Goal: Transaction & Acquisition: Purchase product/service

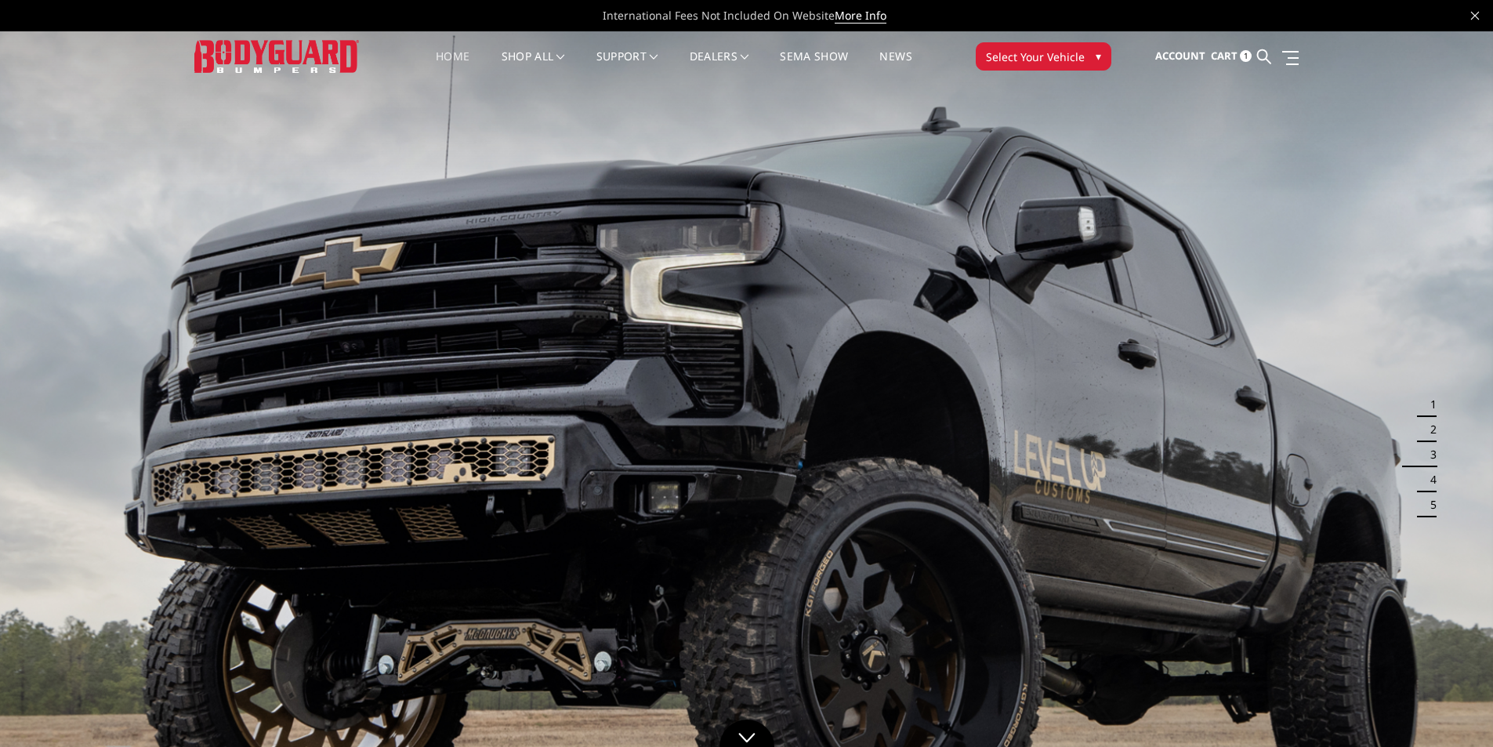
click at [1219, 50] on span "Cart" at bounding box center [1224, 56] width 27 height 14
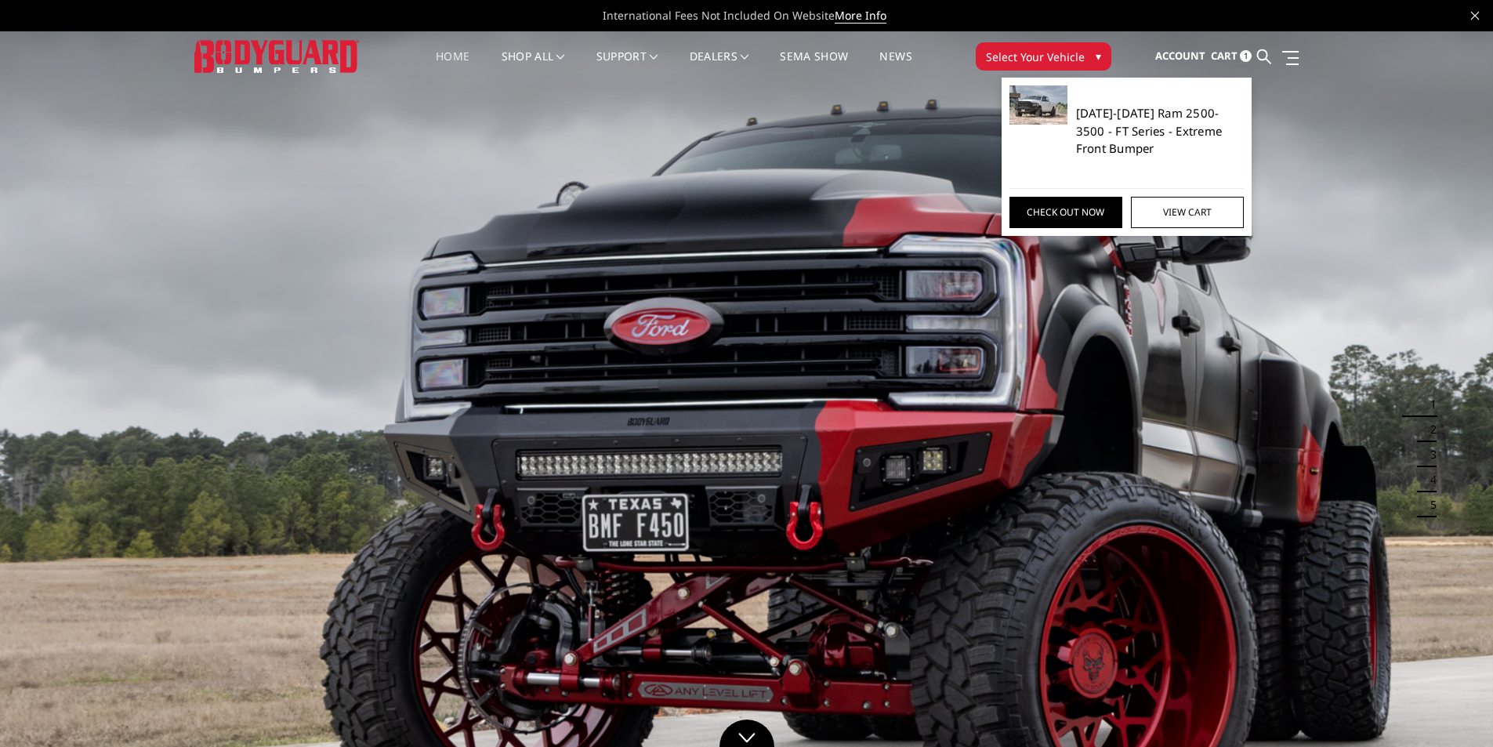
click at [1175, 127] on link "[DATE]-[DATE] Ram 2500-3500 - FT Series - Extreme Front Bumper" at bounding box center [1160, 130] width 169 height 53
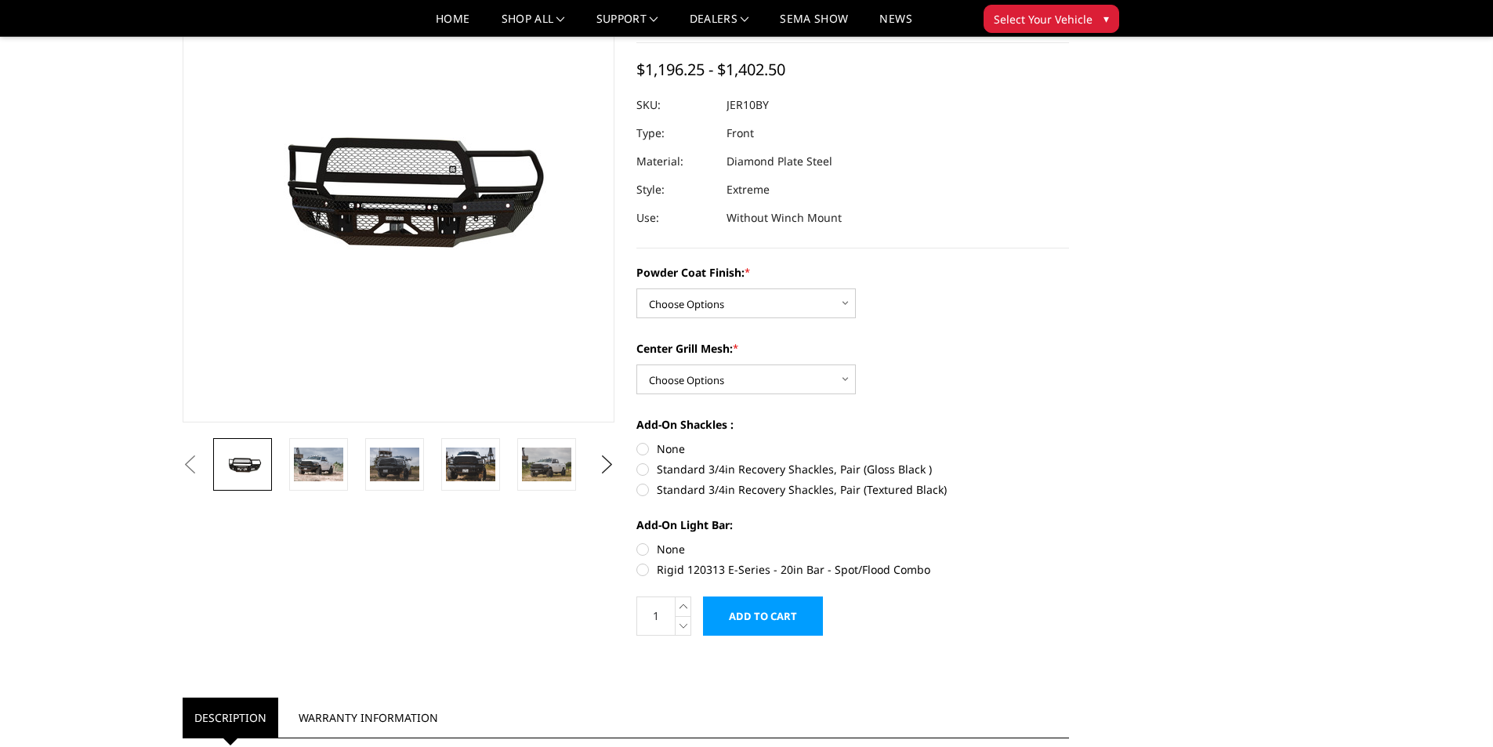
scroll to position [157, 0]
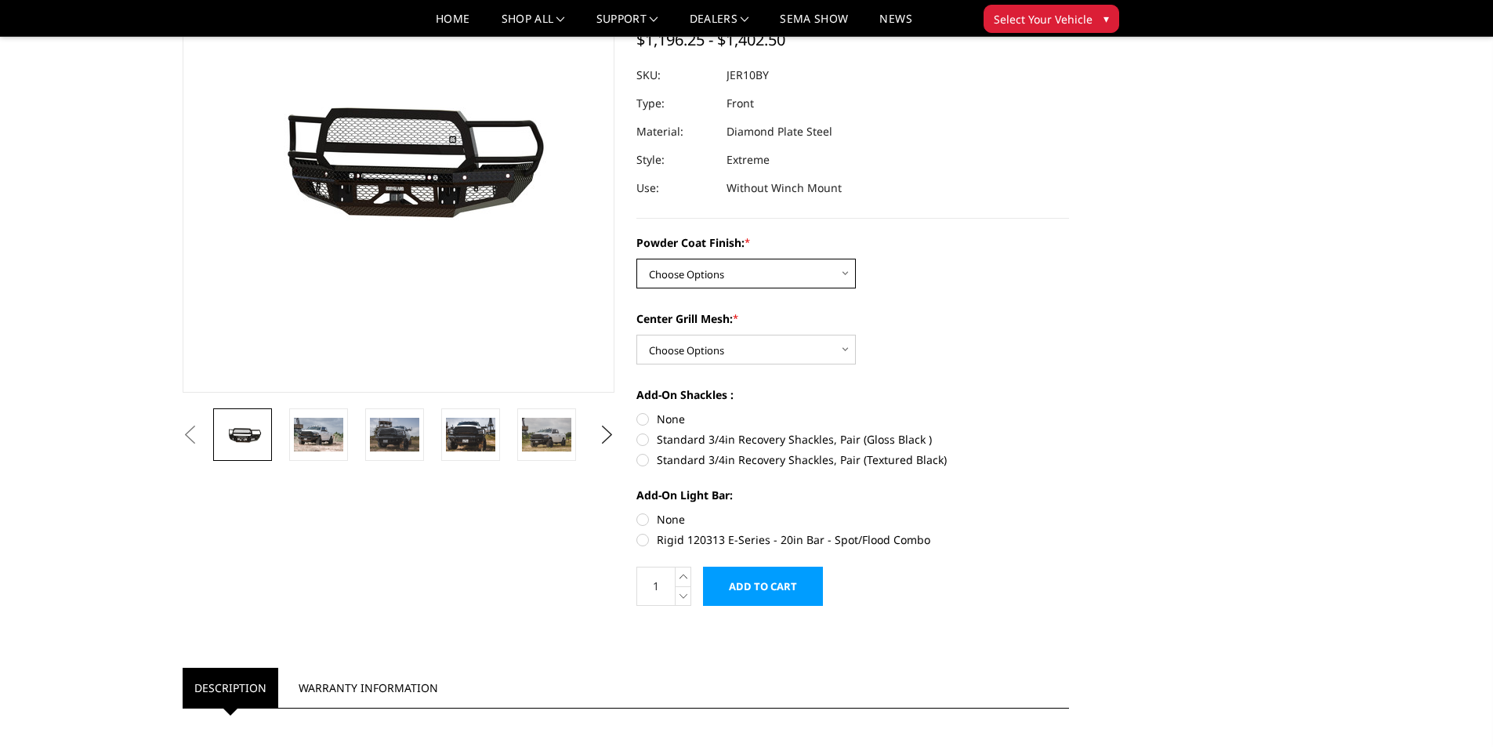
click at [840, 275] on select "Choose Options Bare Metal Gloss Black Powder Coat Textured Black Powder Coat" at bounding box center [747, 274] width 220 height 30
select select "3229"
click at [637, 259] on select "Choose Options Bare Metal Gloss Black Powder Coat Textured Black Powder Coat" at bounding box center [747, 274] width 220 height 30
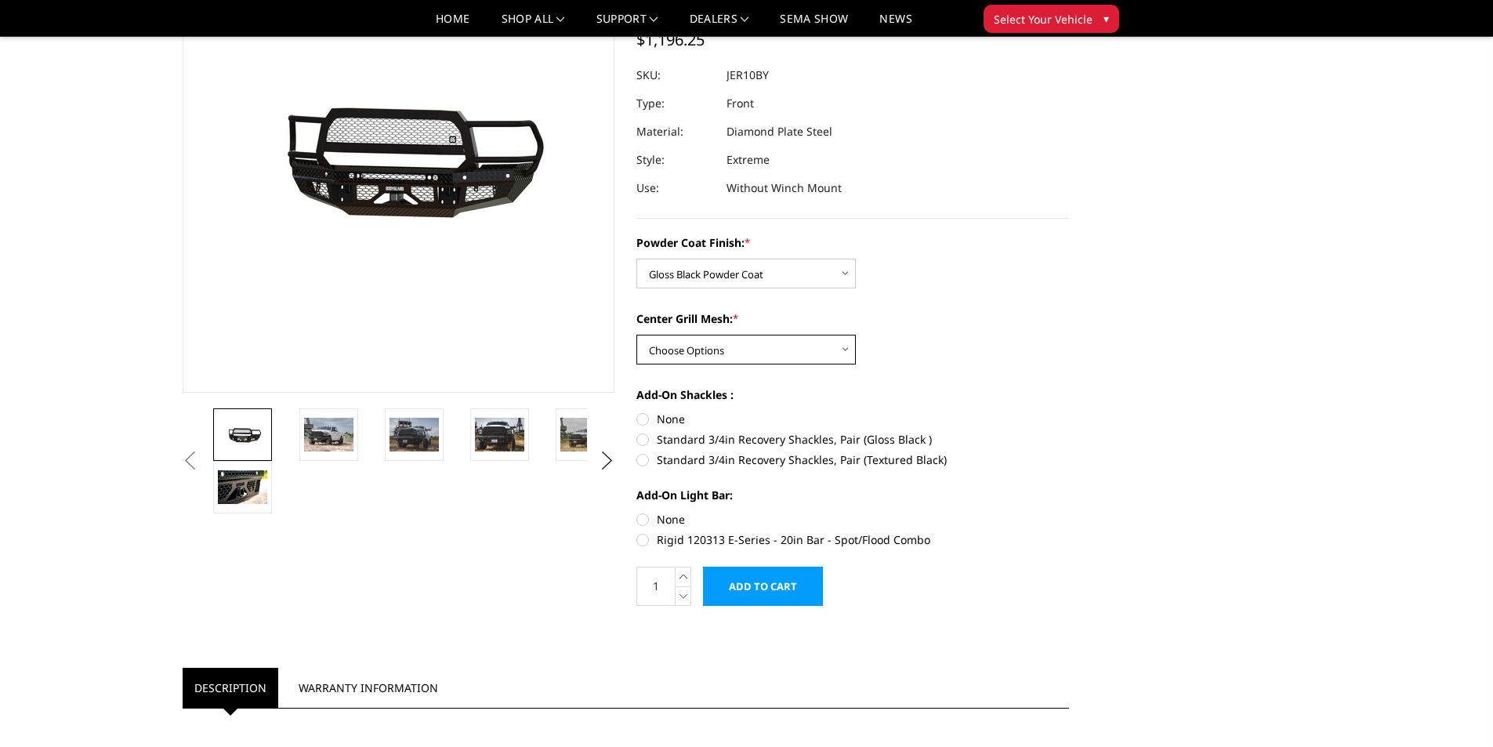
click at [775, 350] on select "Choose Options WITH Expanded Metal in Center Grill WITHOUT Expanded Metal in Ce…" at bounding box center [747, 350] width 220 height 30
select select "3231"
click at [637, 335] on select "Choose Options WITH Expanded Metal in Center Grill WITHOUT Expanded Metal in Ce…" at bounding box center [747, 350] width 220 height 30
click at [639, 419] on label "None" at bounding box center [853, 419] width 433 height 16
click at [637, 412] on input "None" at bounding box center [637, 411] width 1 height 1
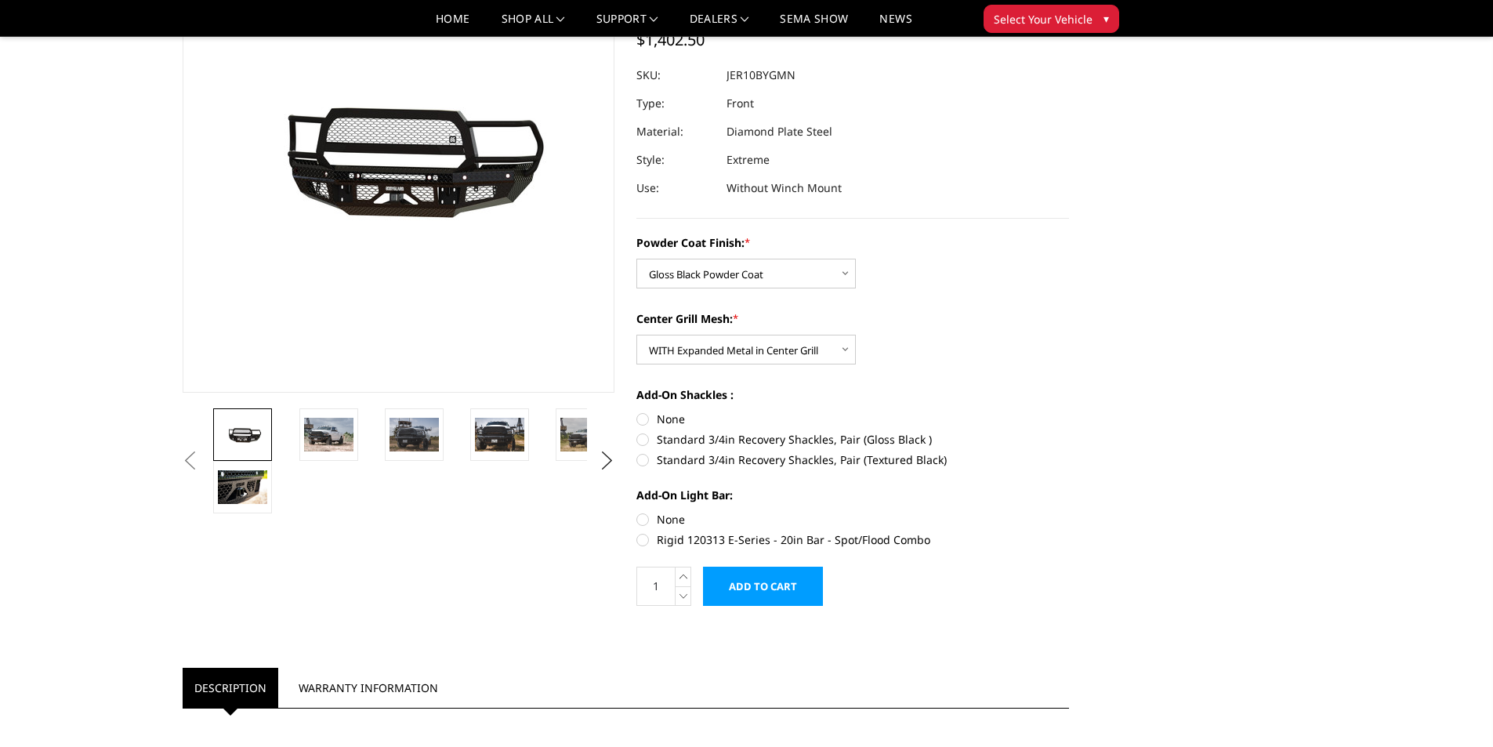
radio input "true"
click at [643, 521] on label "None" at bounding box center [853, 519] width 433 height 16
click at [637, 512] on input "None" at bounding box center [637, 511] width 1 height 1
radio input "true"
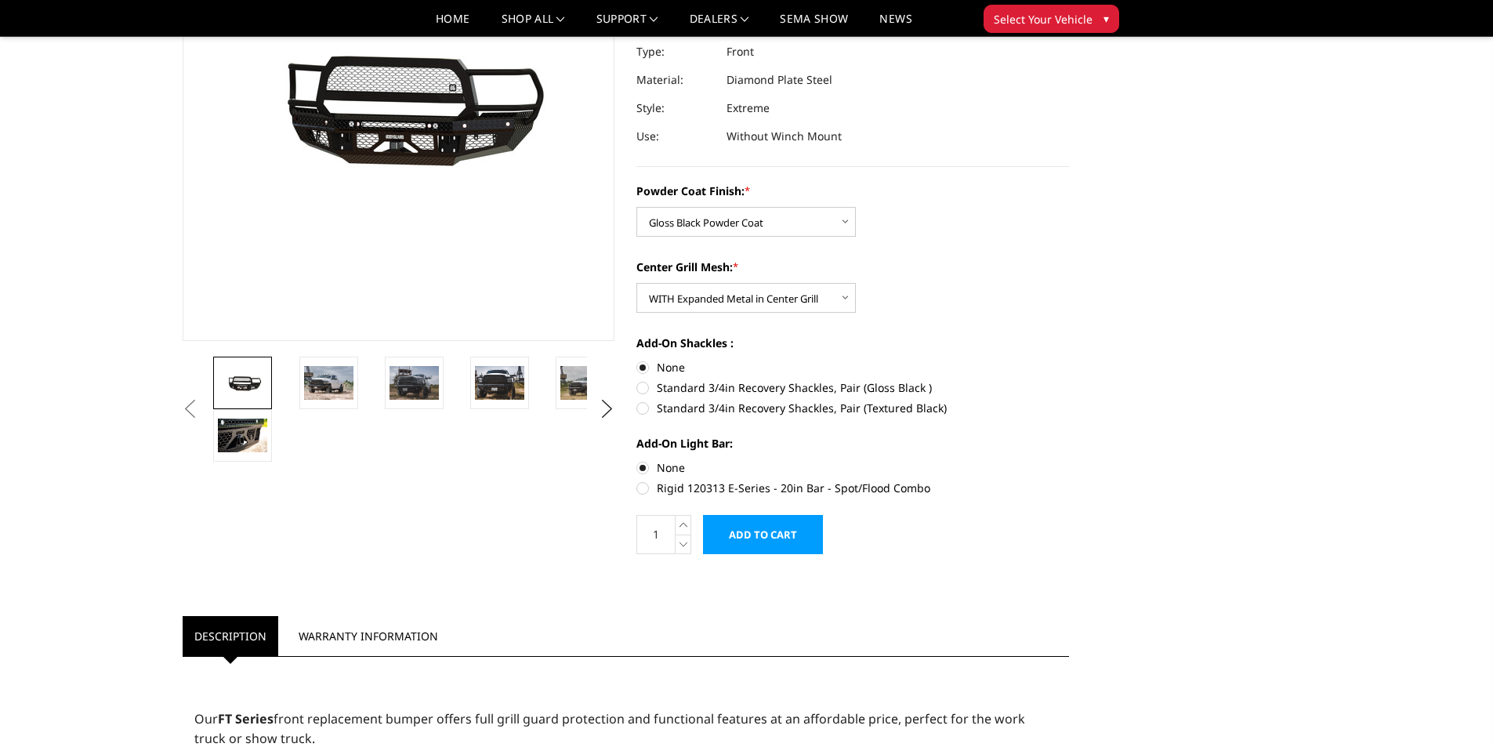
scroll to position [235, 0]
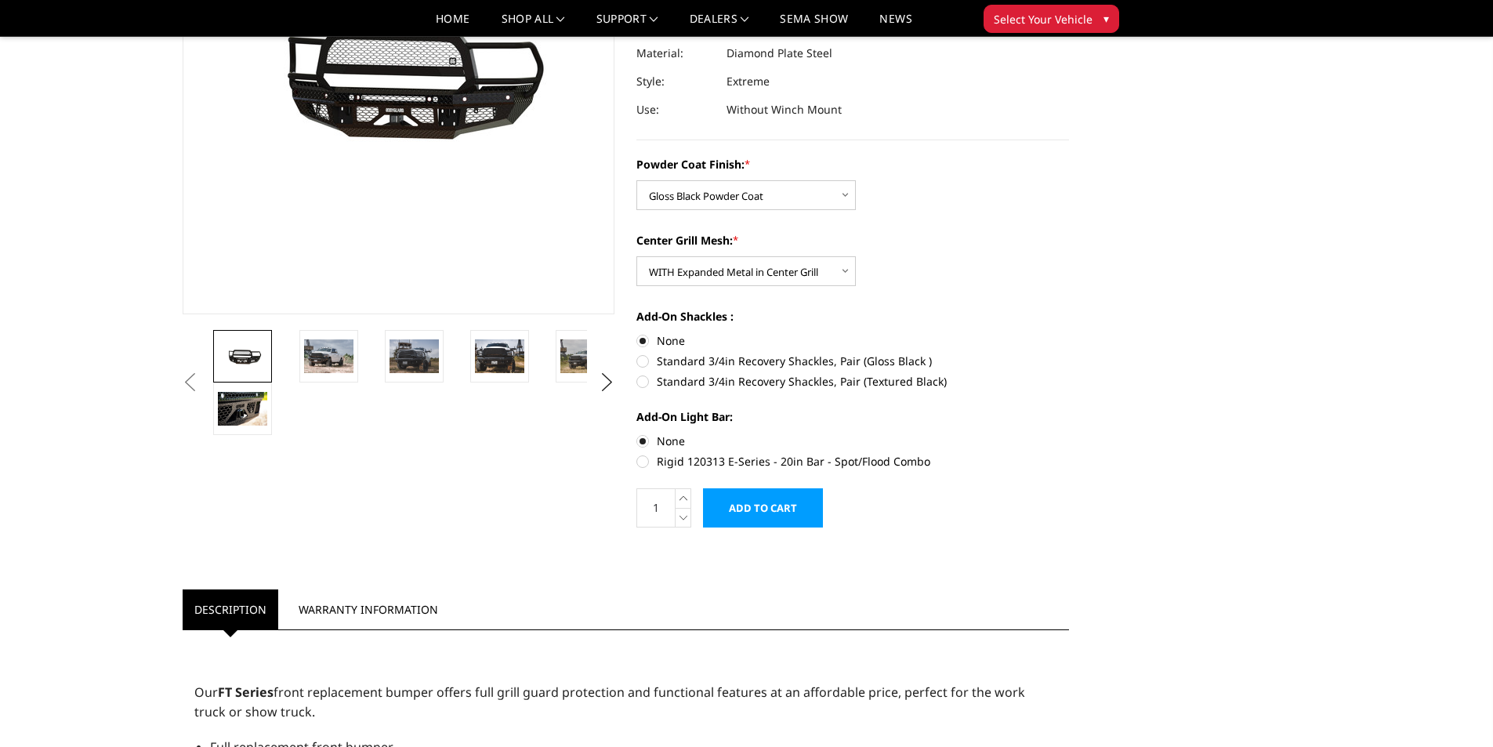
click at [794, 509] on input "Add to Cart" at bounding box center [763, 507] width 120 height 39
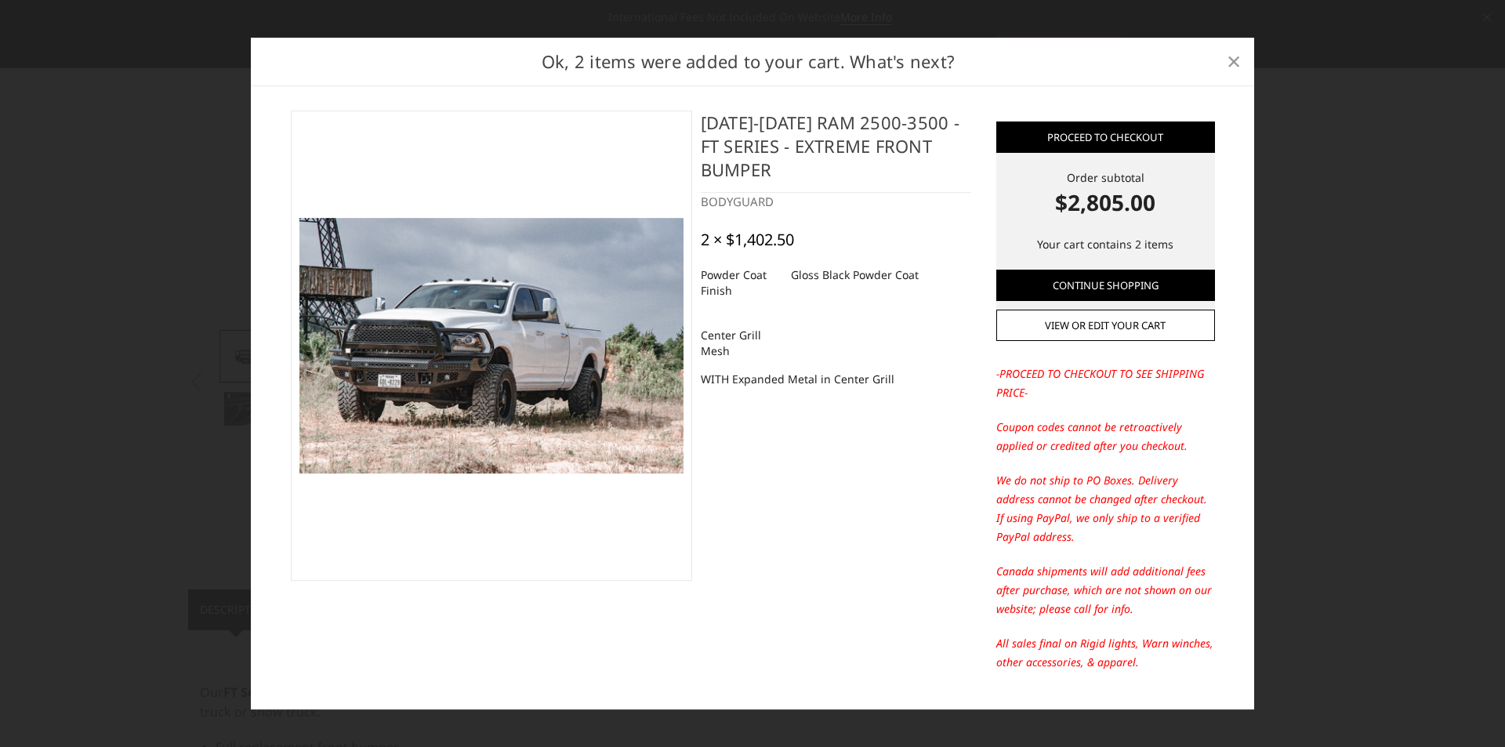
click at [1221, 58] on link "×" at bounding box center [1233, 61] width 25 height 25
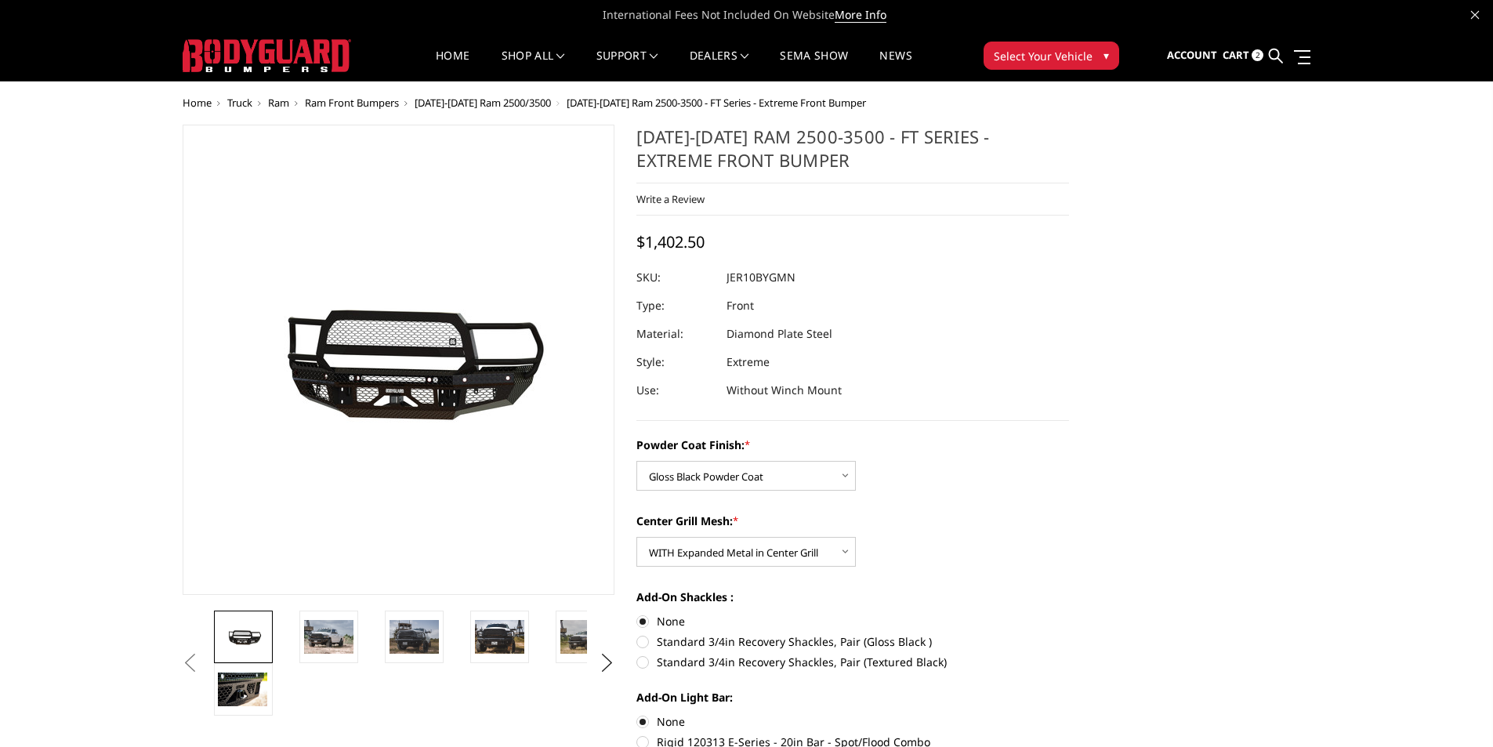
scroll to position [0, 0]
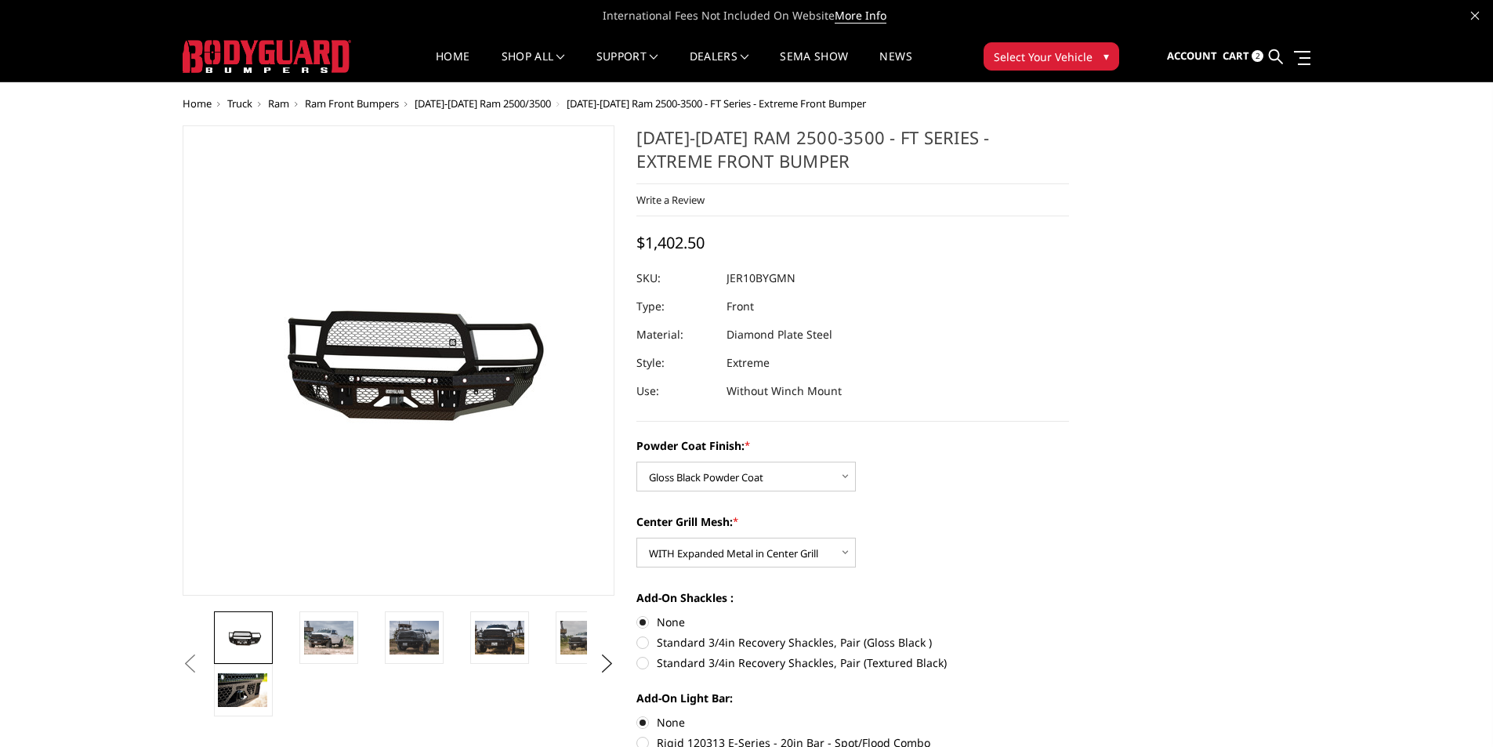
click at [1243, 46] on link "Cart 2" at bounding box center [1243, 56] width 41 height 42
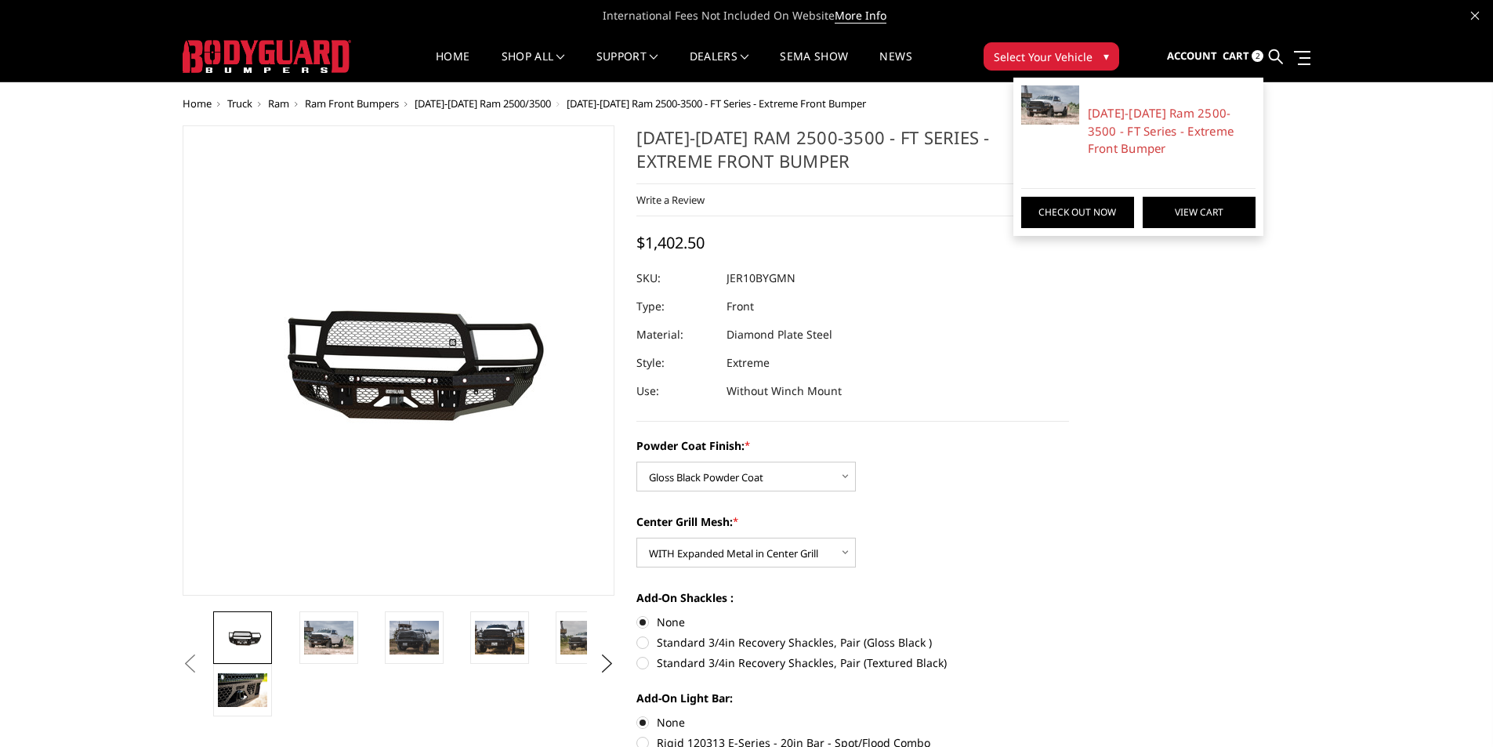
click at [1191, 212] on link "View Cart" at bounding box center [1199, 212] width 113 height 31
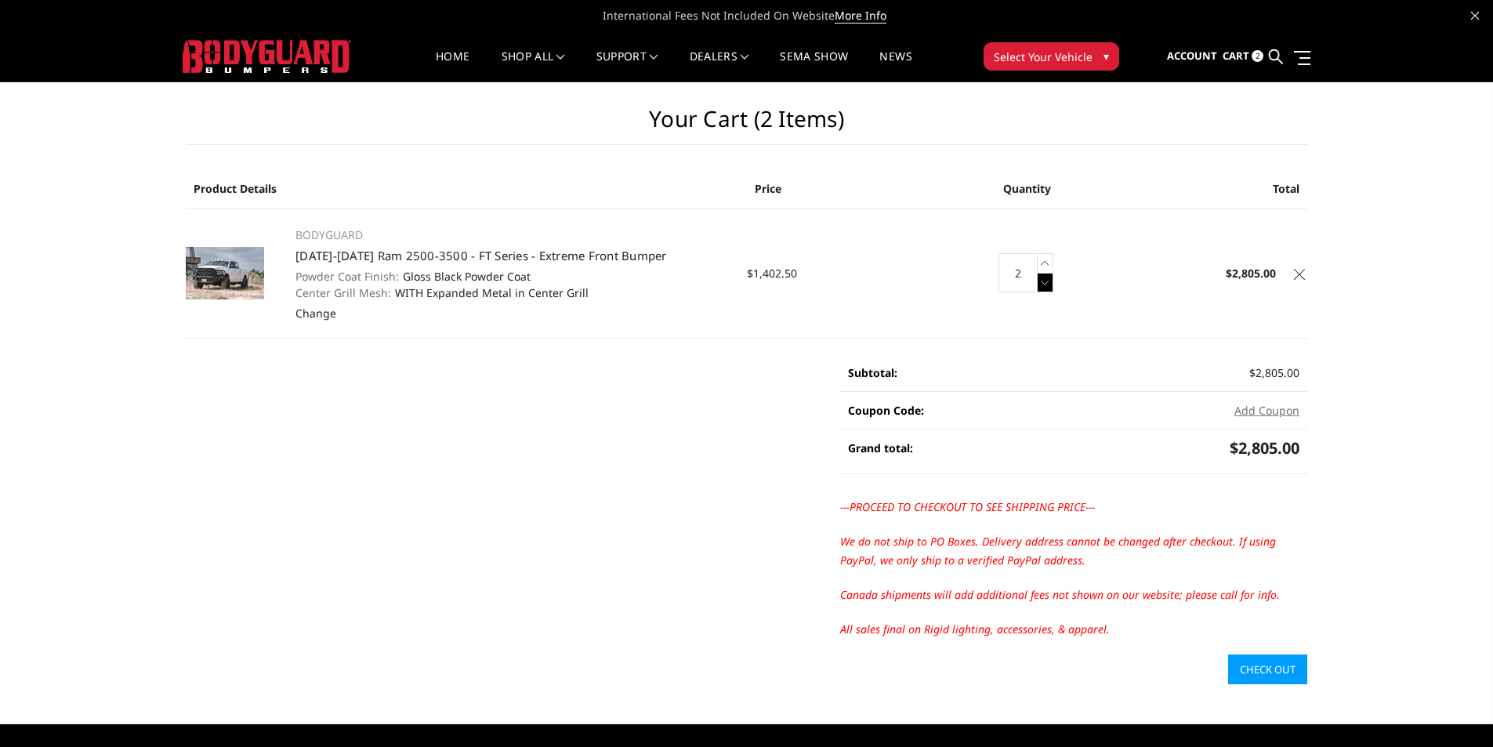
click at [1051, 285] on icon at bounding box center [1046, 283] width 16 height 20
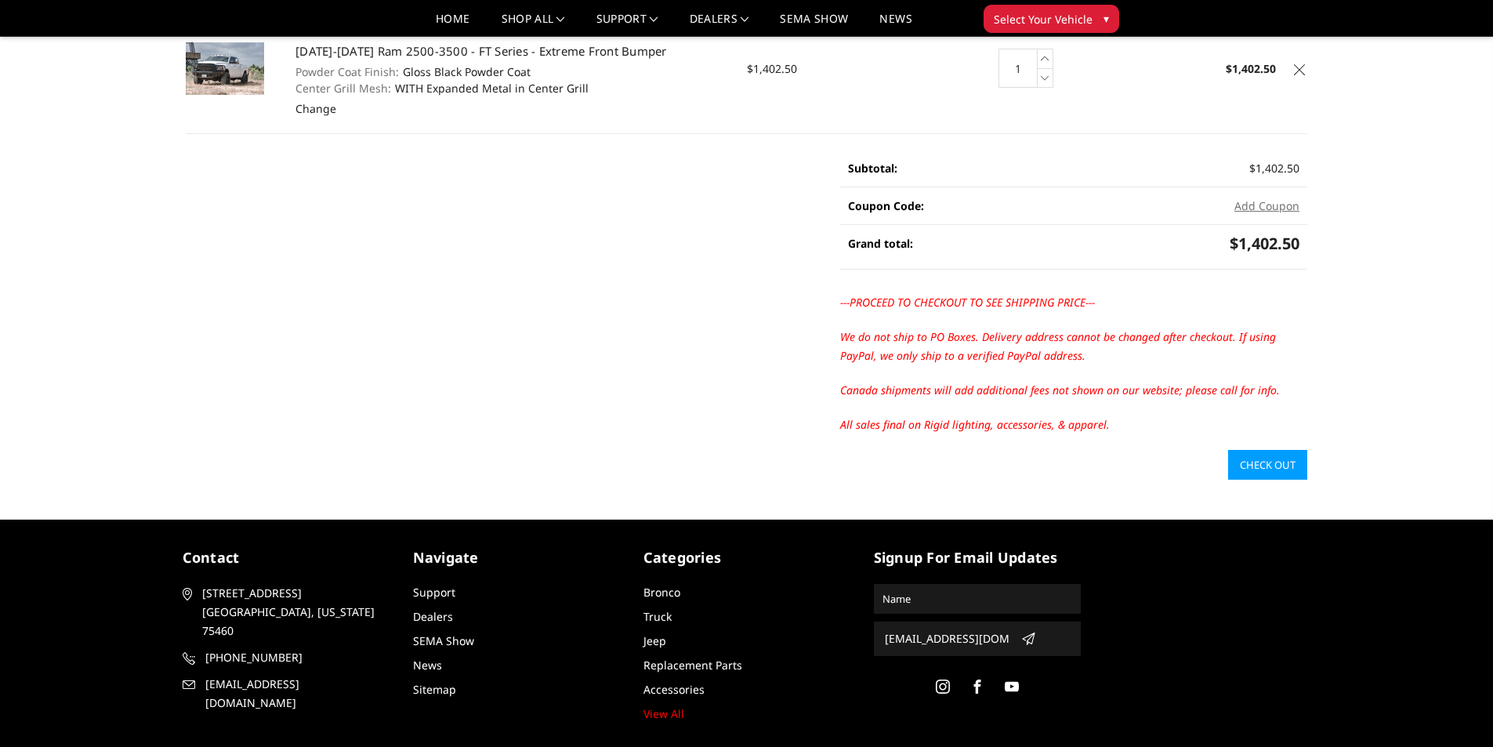
scroll to position [230, 0]
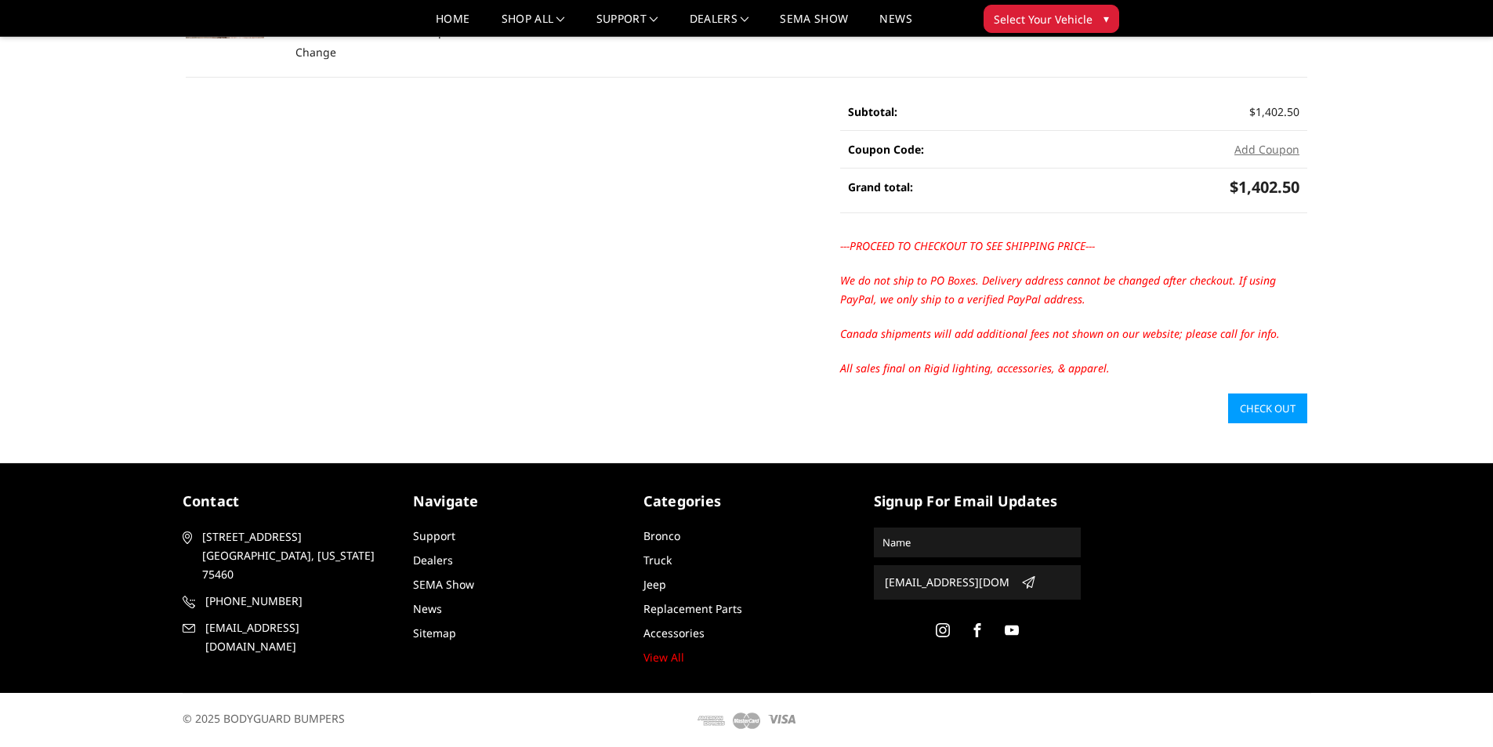
click at [1293, 406] on link "Check out" at bounding box center [1267, 409] width 79 height 30
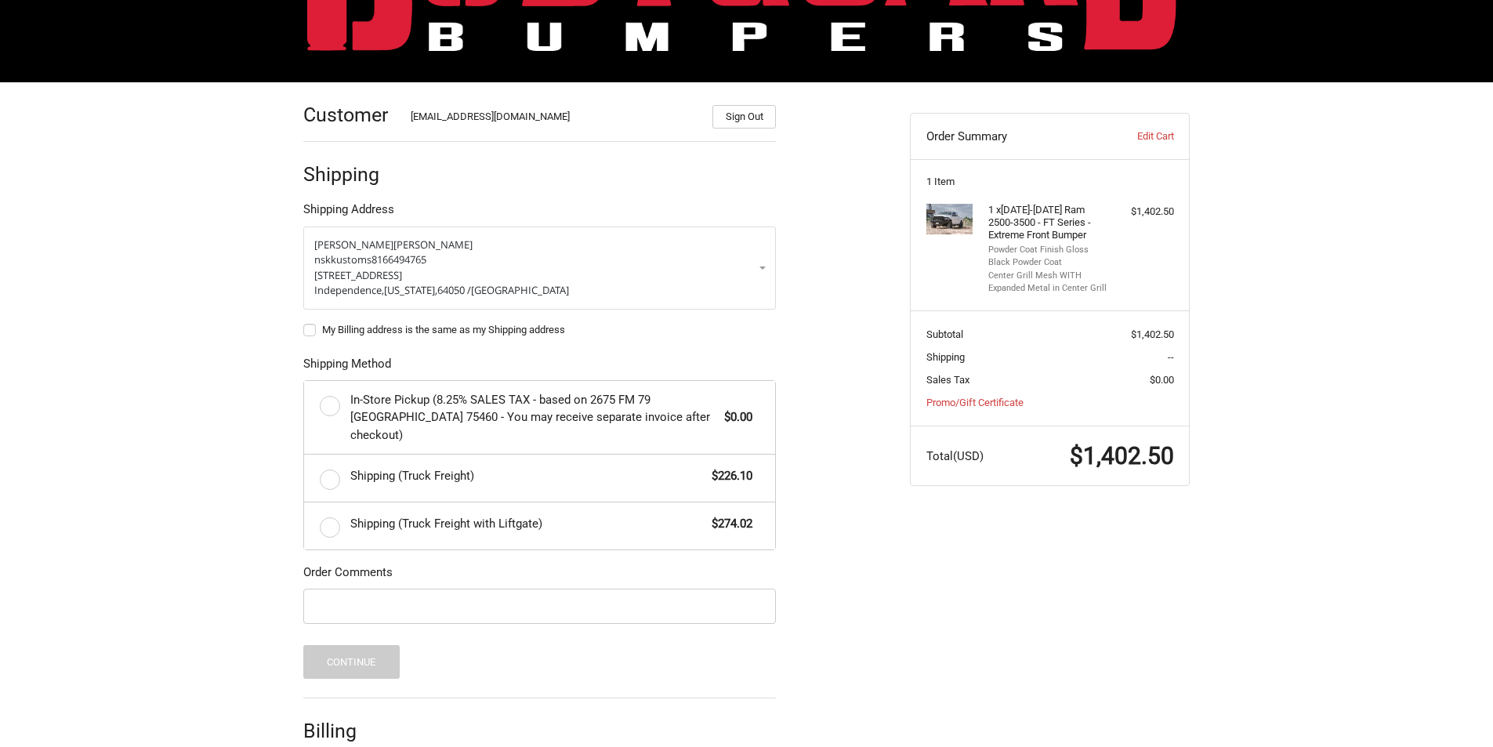
scroll to position [157, 0]
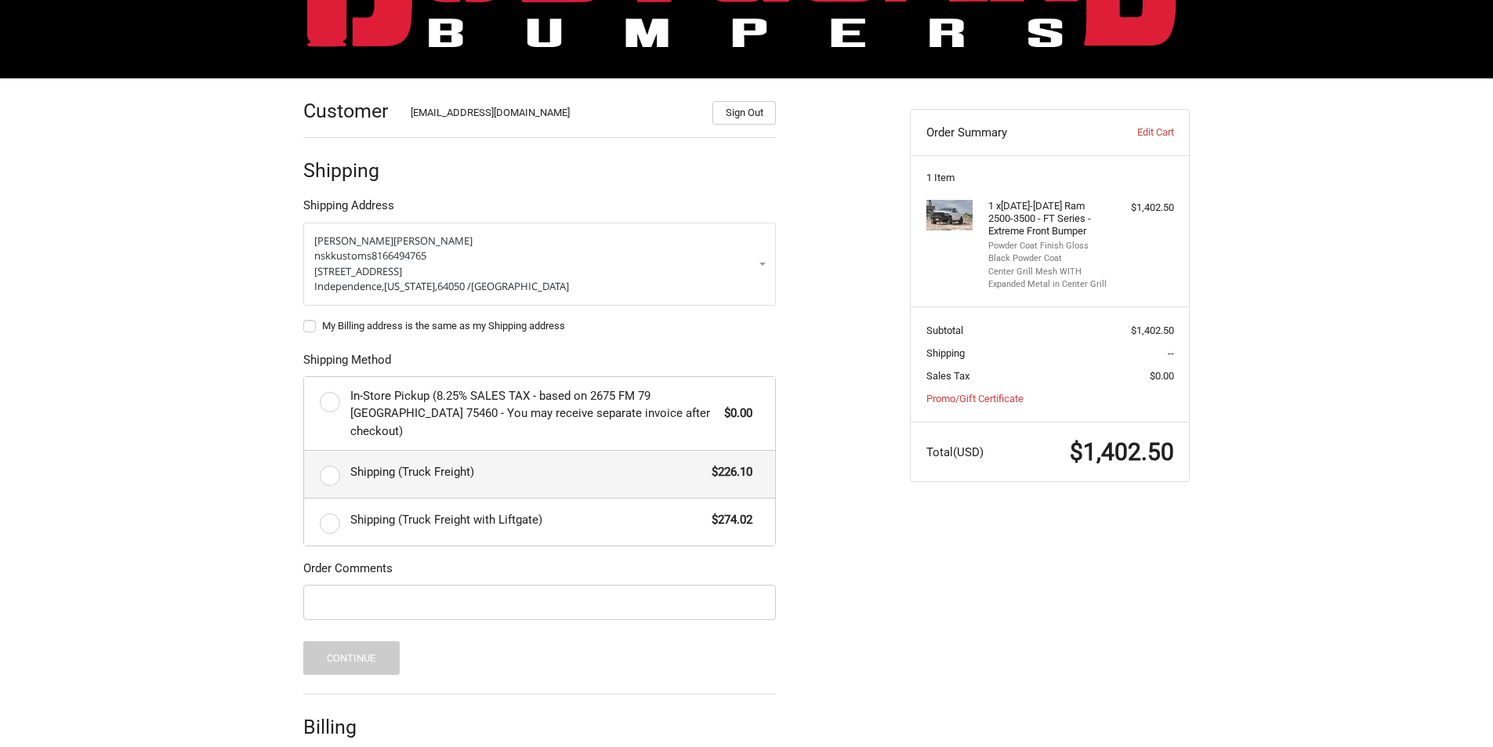
click at [327, 456] on label "Shipping (Truck Freight) $226.10" at bounding box center [539, 474] width 471 height 47
click at [305, 452] on input "Shipping (Truck Freight) $226.10" at bounding box center [304, 451] width 1 height 1
radio input "true"
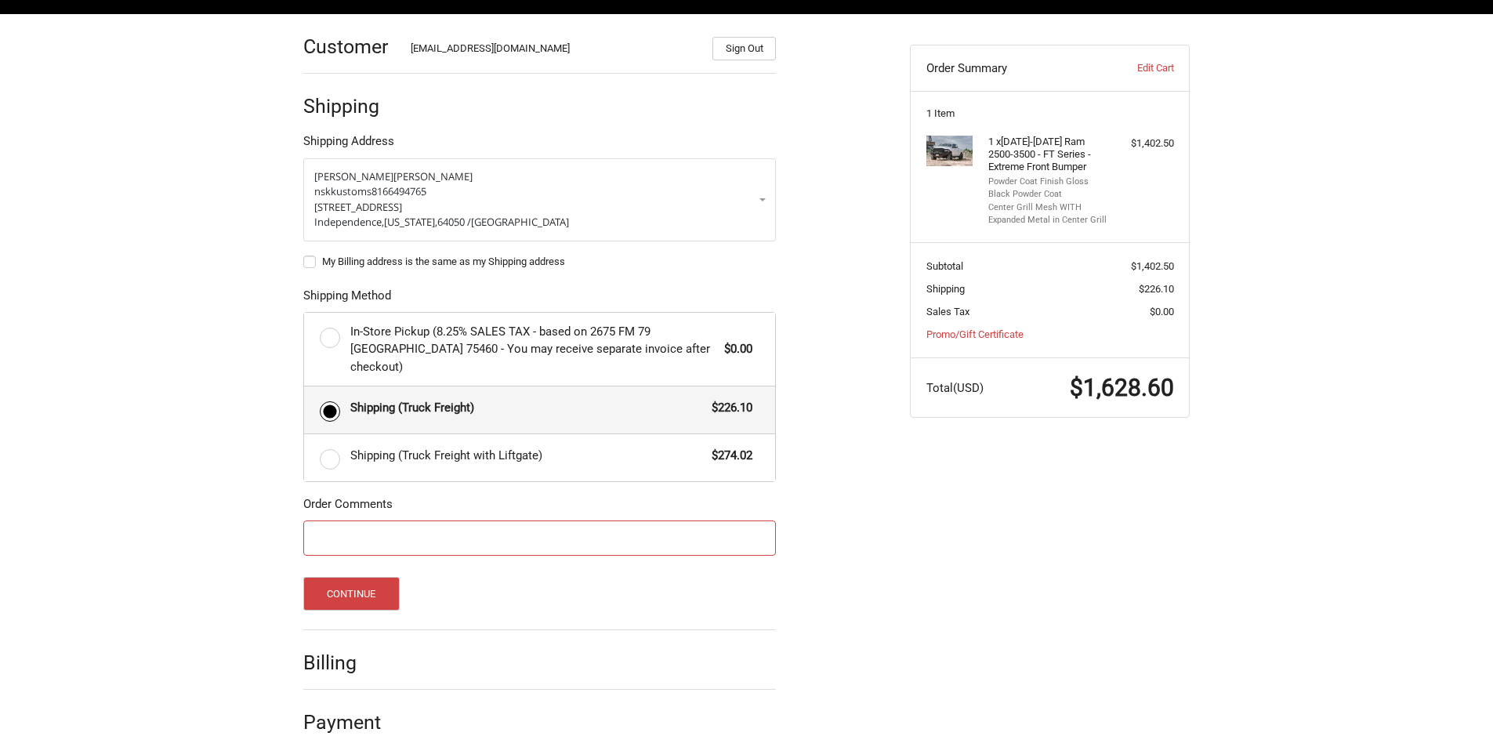
click at [750, 530] on input "Order Comments" at bounding box center [539, 538] width 473 height 35
type input "11476"
click at [346, 580] on button "Continue" at bounding box center [351, 594] width 96 height 34
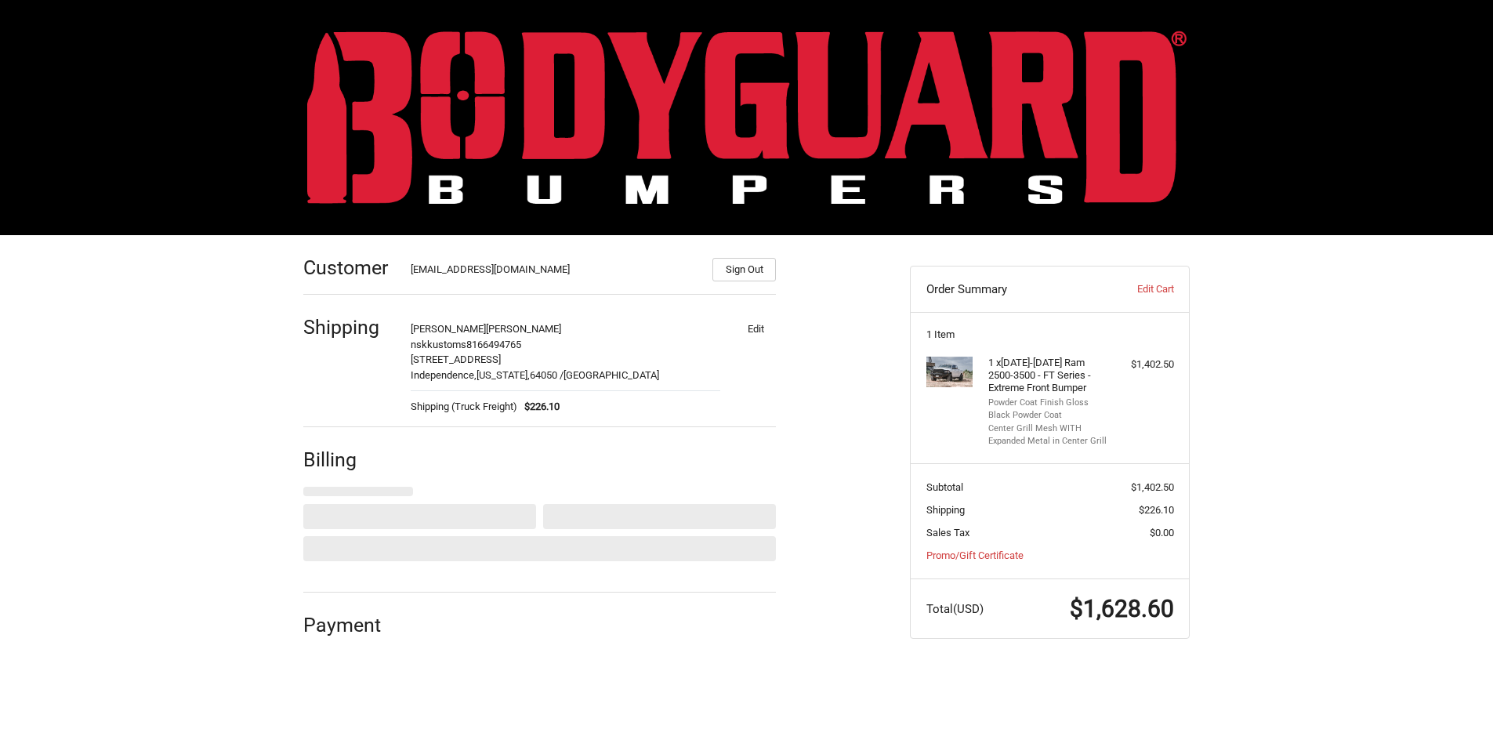
scroll to position [0, 0]
select select "US"
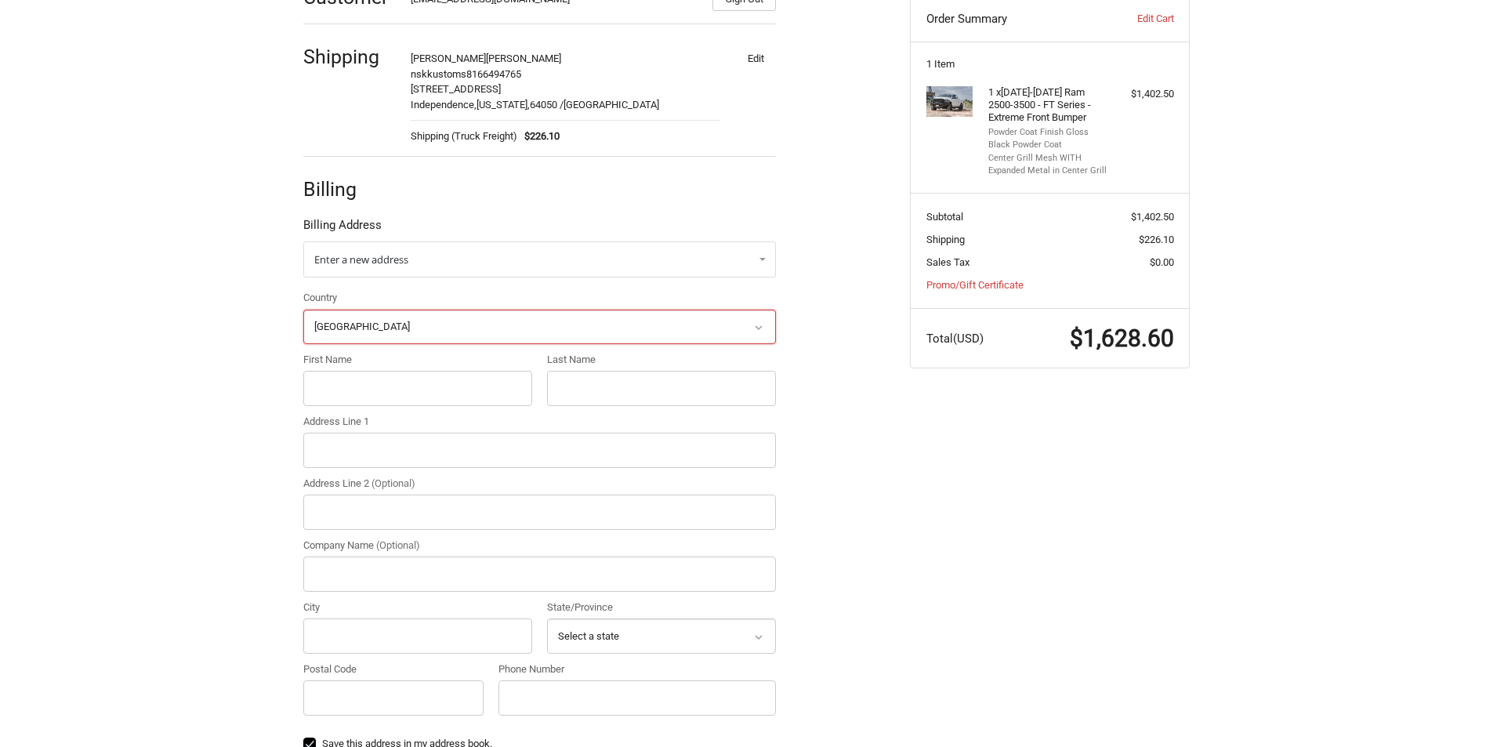
scroll to position [278, 0]
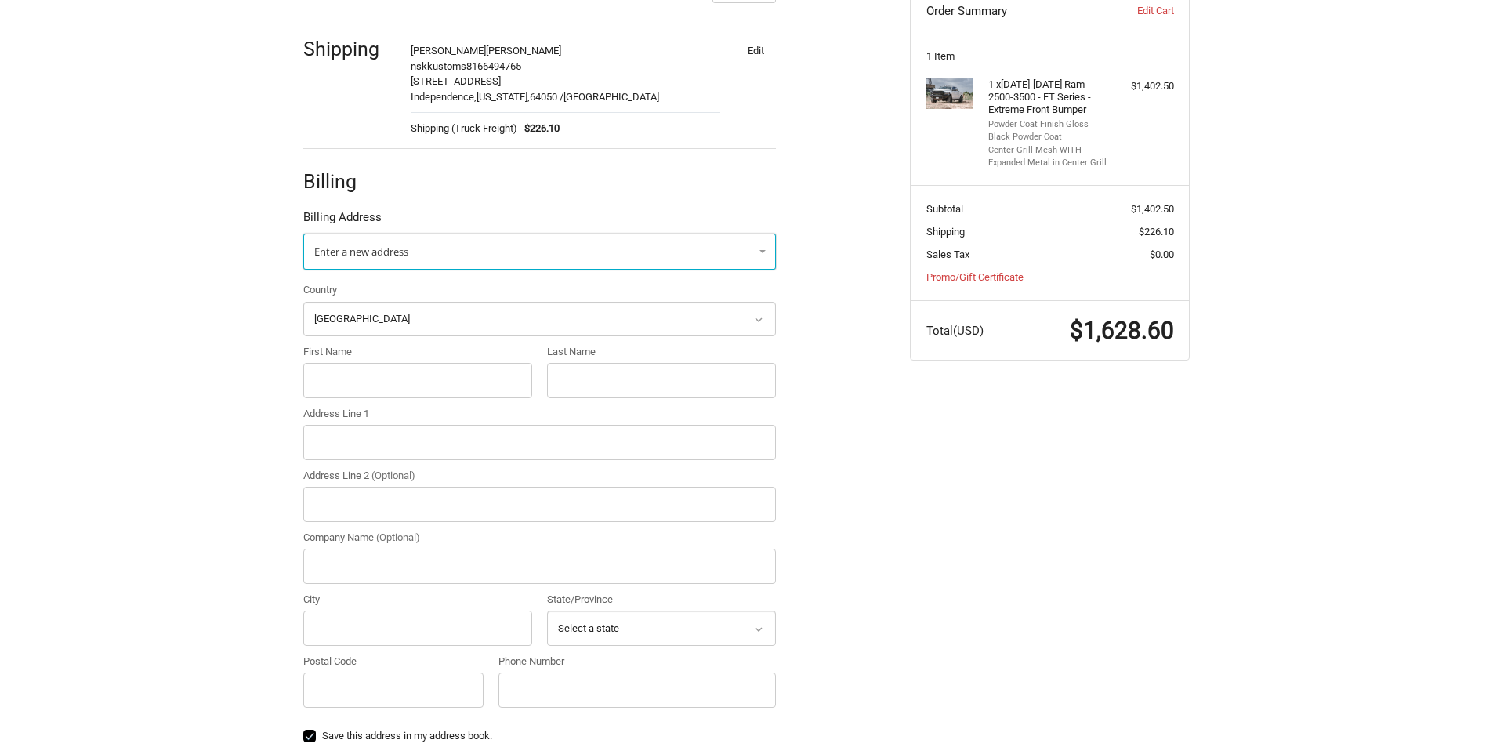
click at [562, 249] on link "Enter a new address" at bounding box center [539, 252] width 473 height 36
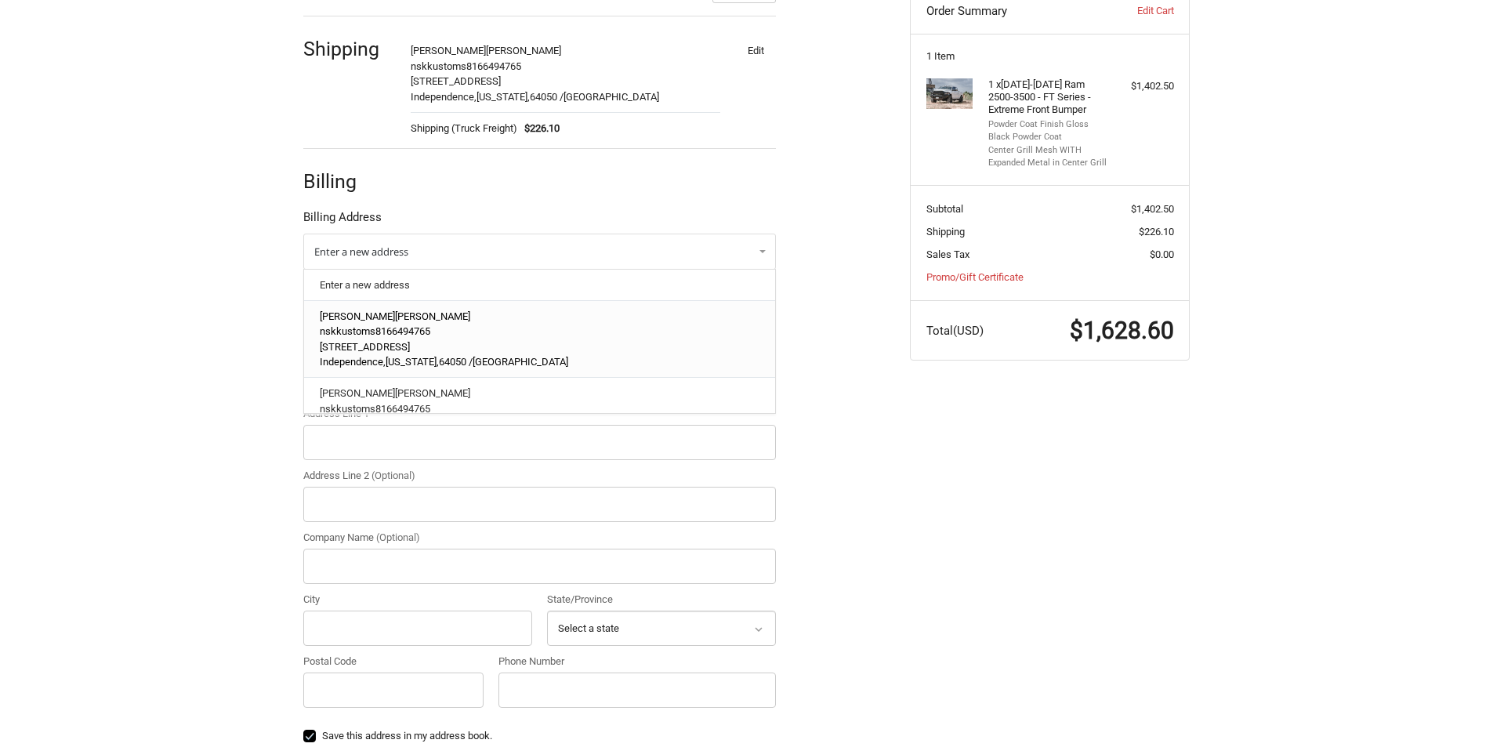
click at [508, 346] on p "537 East US Highway 24" at bounding box center [540, 347] width 441 height 16
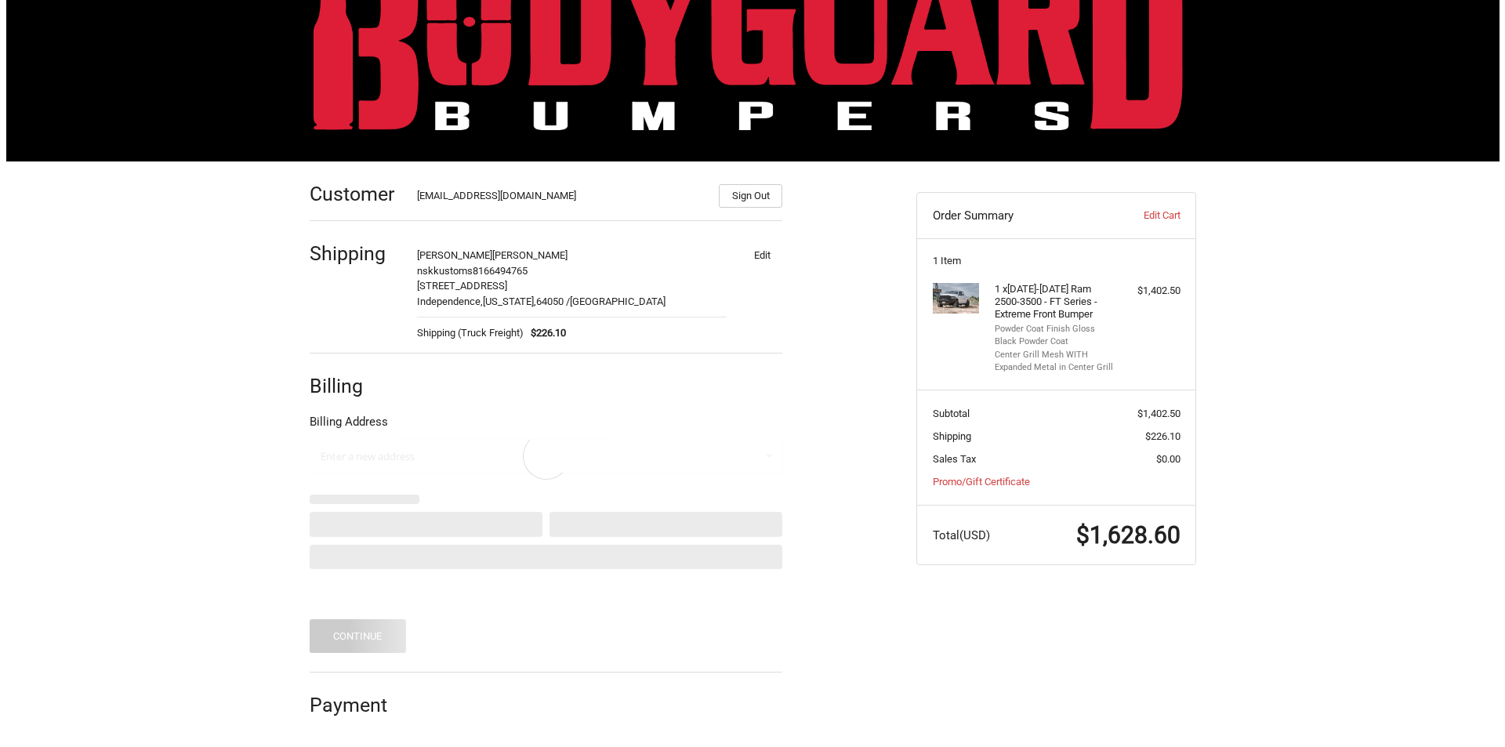
scroll to position [0, 0]
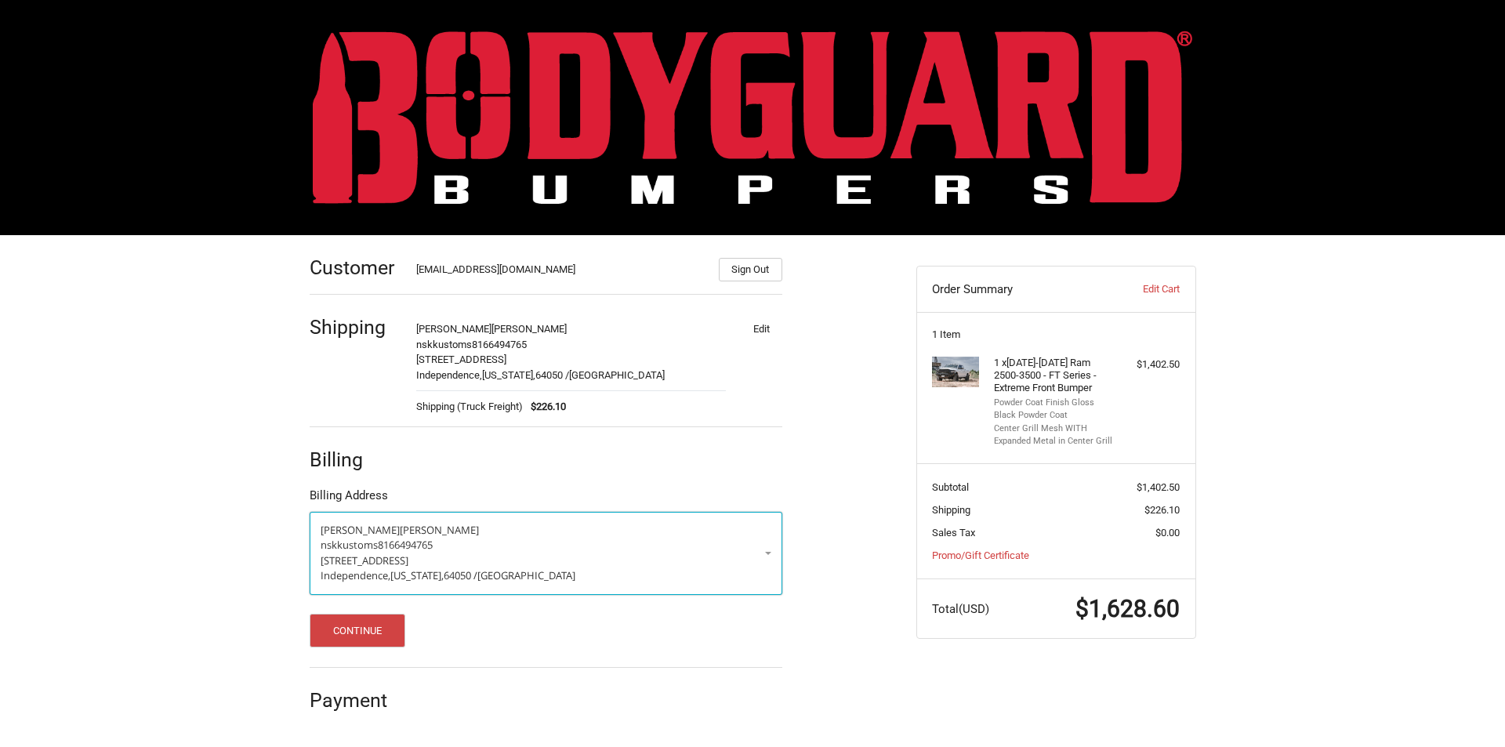
click at [751, 556] on p "537 East US Highway 24" at bounding box center [546, 561] width 451 height 16
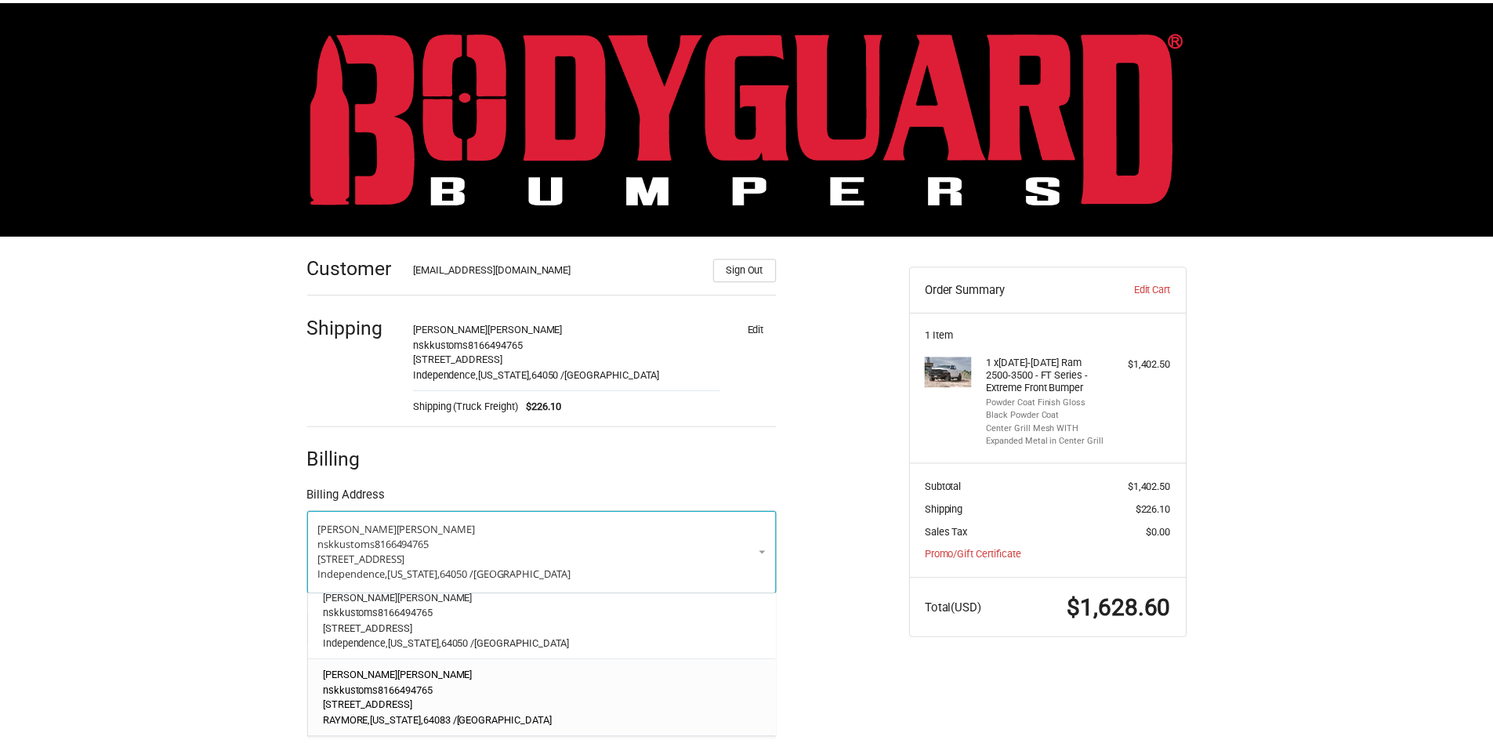
scroll to position [54, 0]
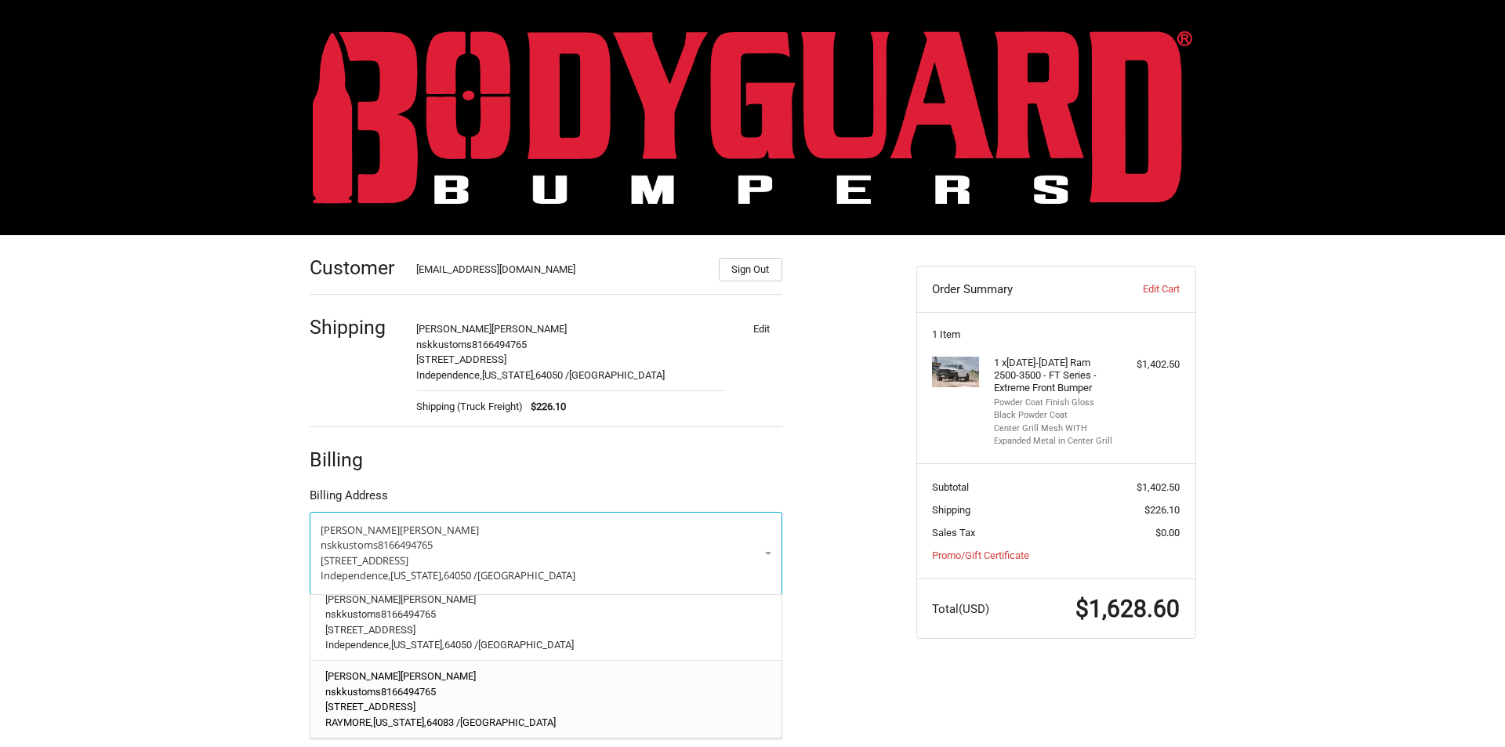
click at [538, 684] on p "nskkustoms 8166494765" at bounding box center [545, 692] width 441 height 16
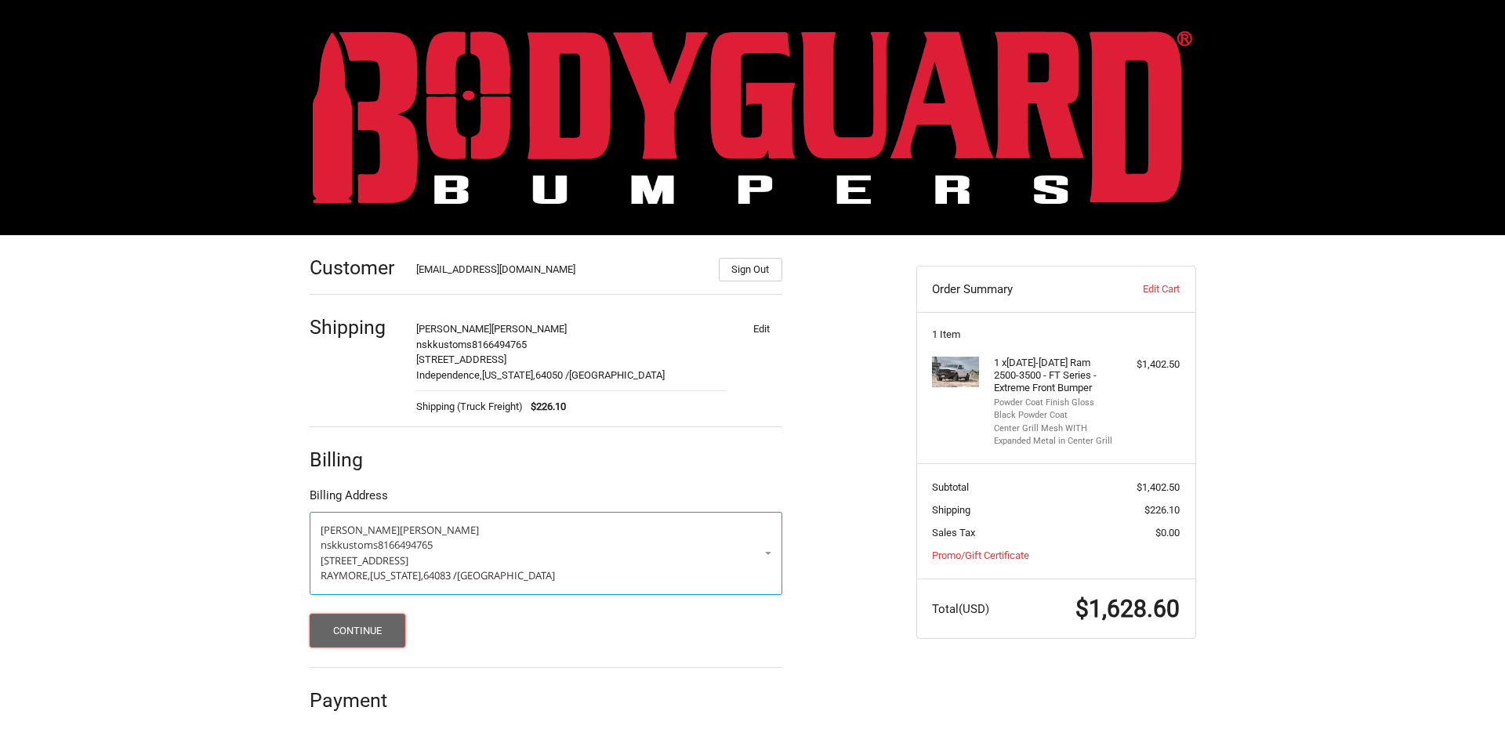
click at [347, 627] on button "Continue" at bounding box center [358, 631] width 96 height 34
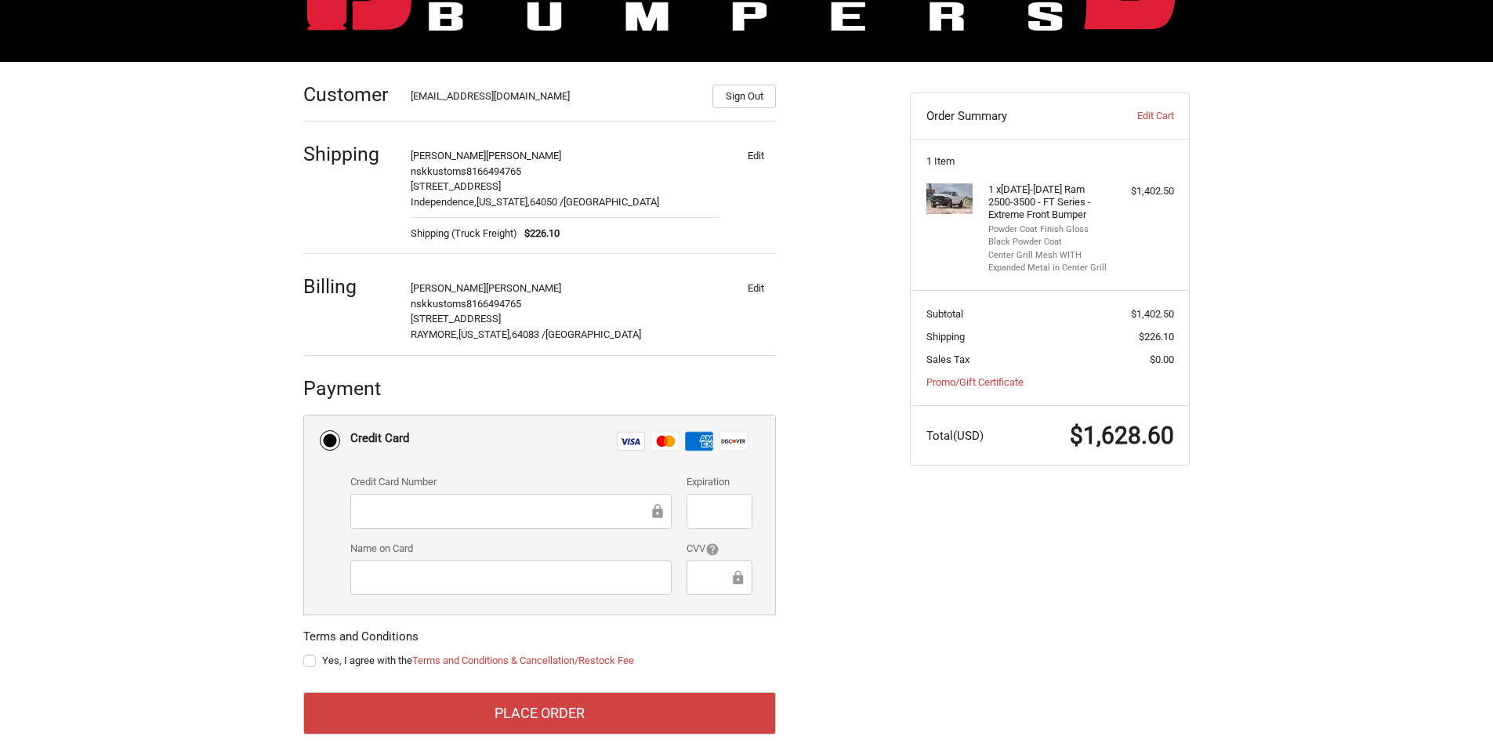
scroll to position [196, 0]
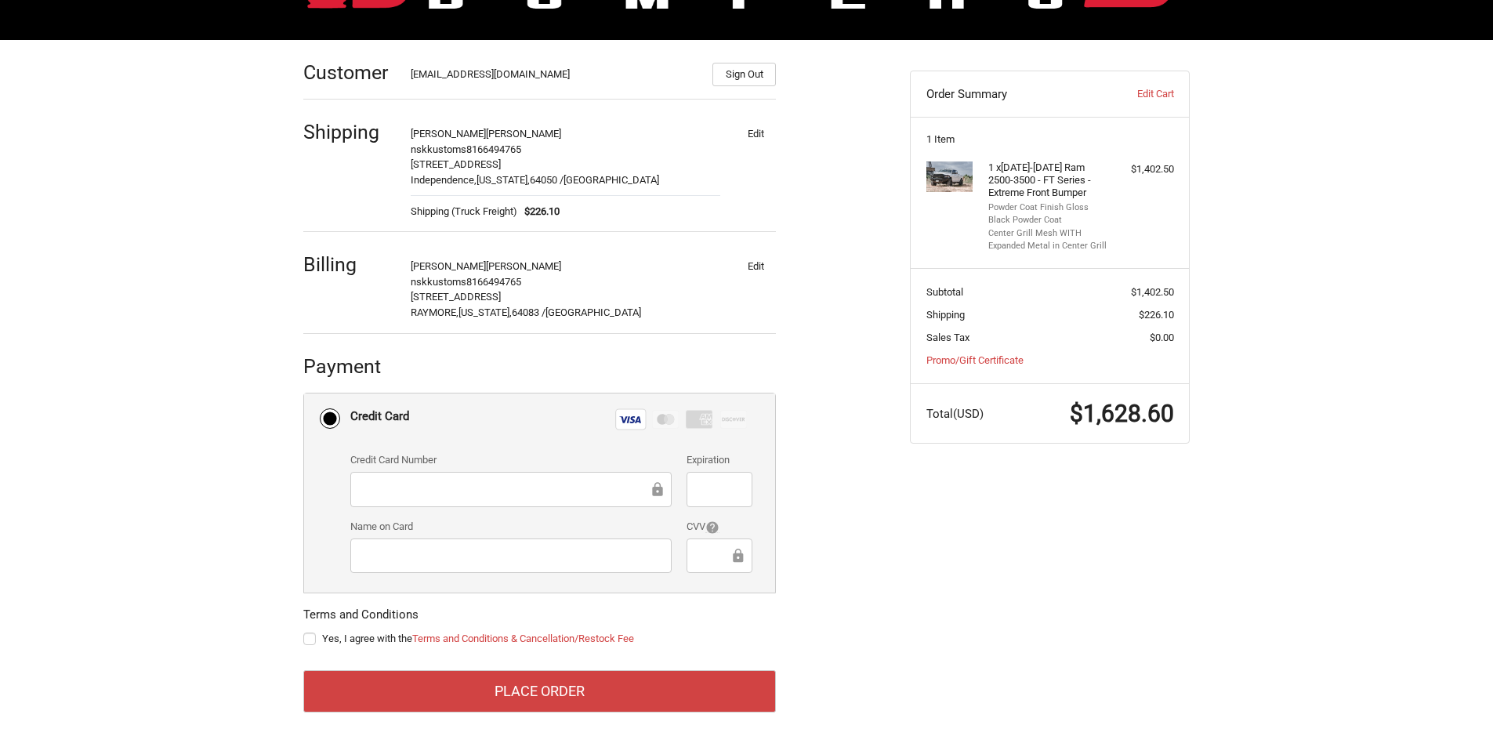
click at [950, 533] on div "Customer nskkustoms@gmail.com Sign Out Shipping Brett Burnett nskkustoms 816649…" at bounding box center [747, 393] width 941 height 707
click at [307, 641] on label "Yes, I agree with the Terms and Conditions & Cancellation/Restock Fee" at bounding box center [539, 639] width 473 height 13
click at [304, 632] on input "Yes, I agree with the Terms and Conditions & Cancellation/Restock Fee" at bounding box center [303, 631] width 1 height 1
checkbox input "true"
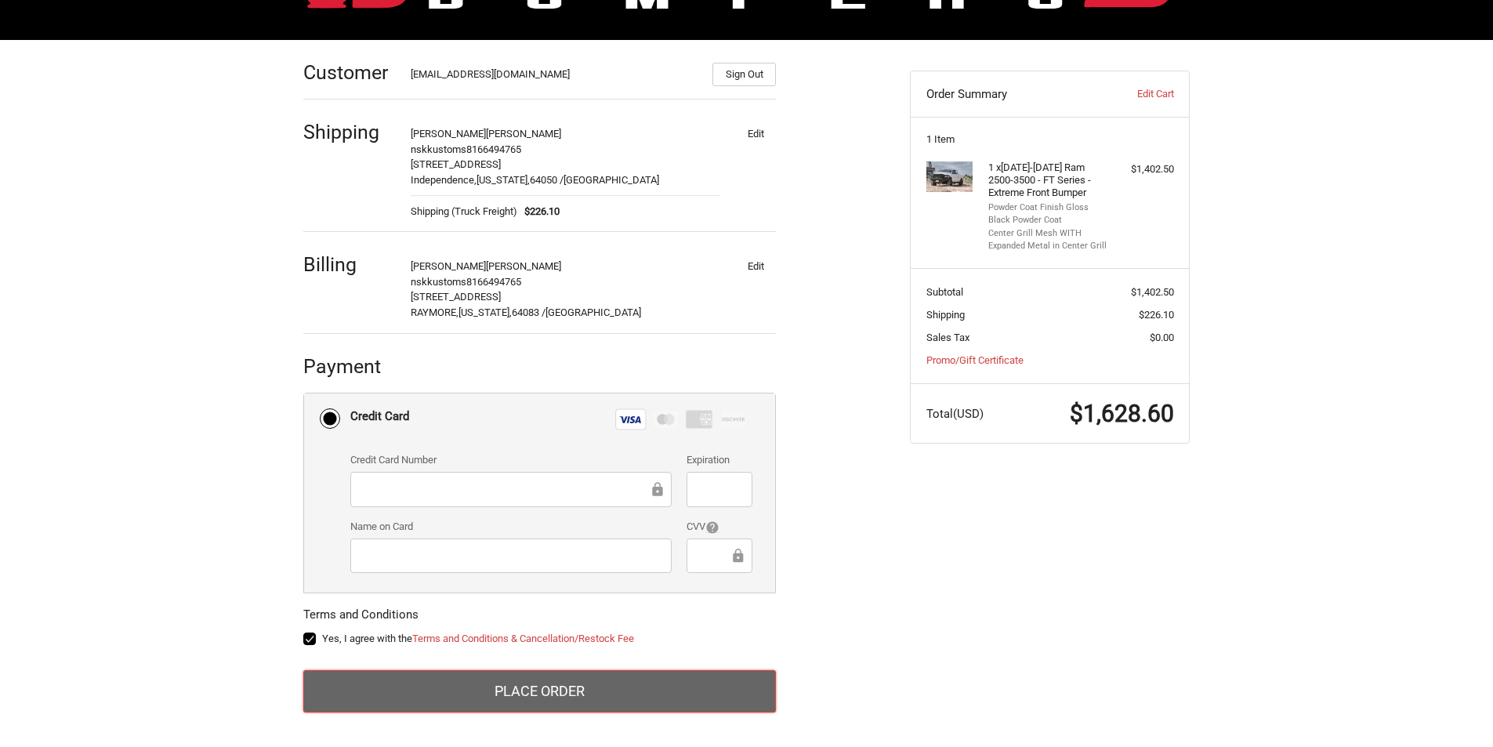
click at [672, 695] on button "Place Order" at bounding box center [539, 691] width 473 height 42
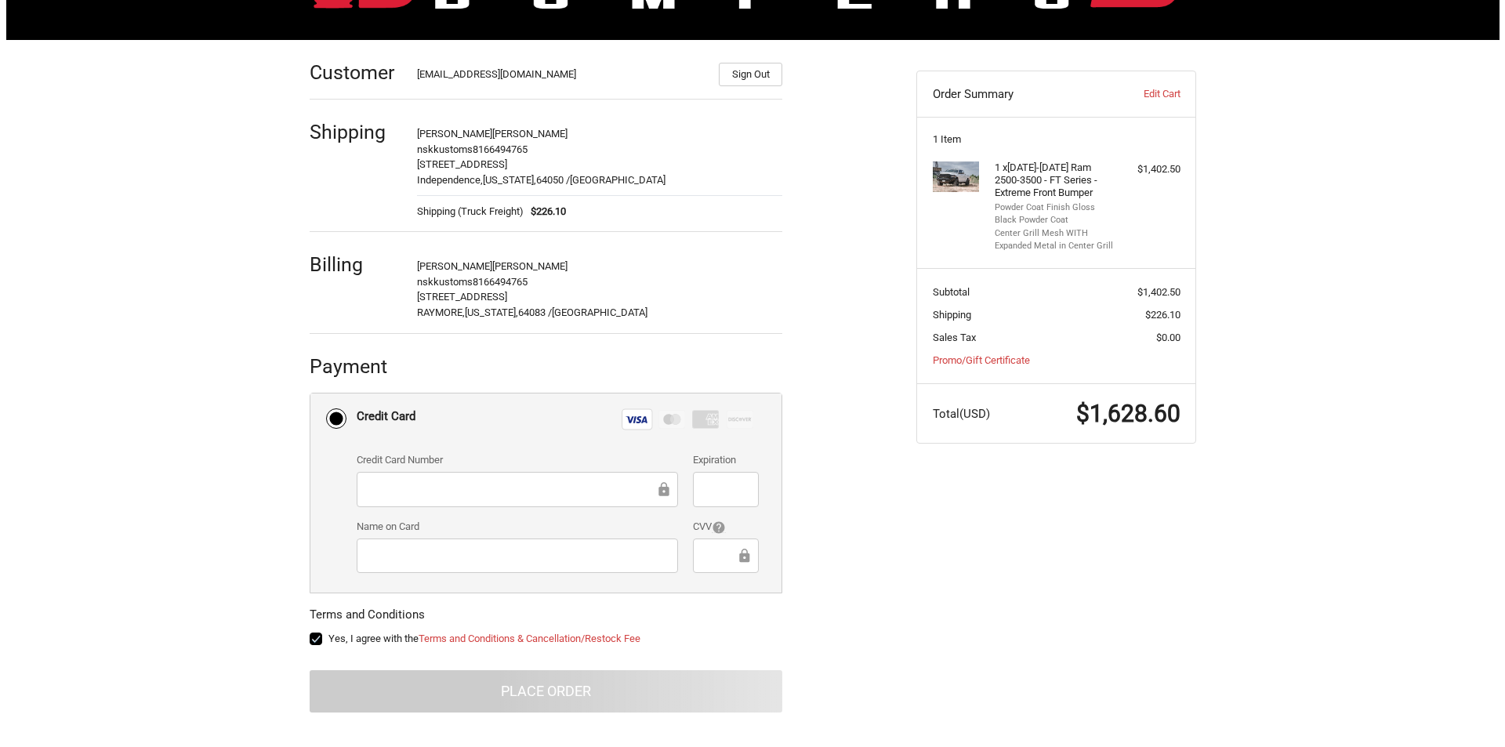
scroll to position [0, 0]
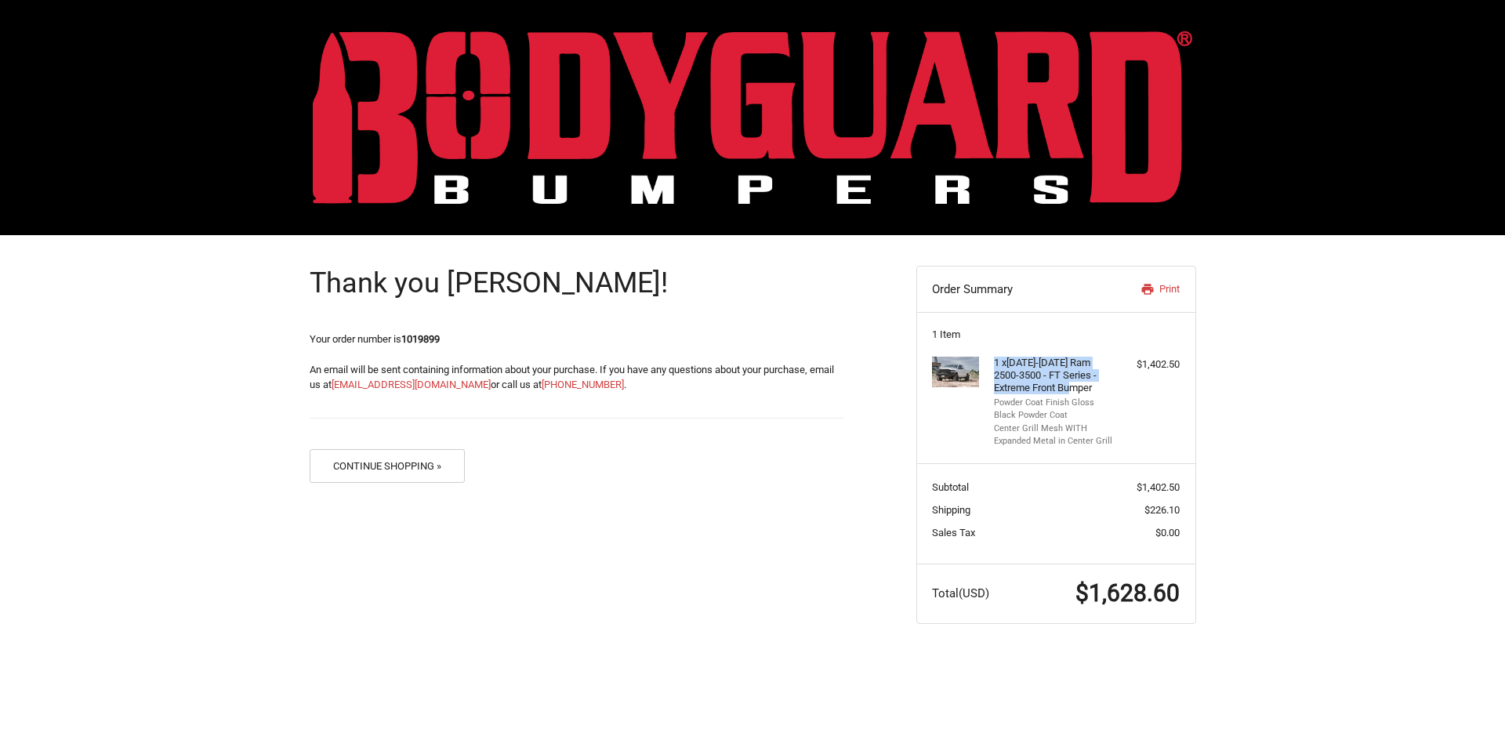
drag, startPoint x: 996, startPoint y: 361, endPoint x: 1096, endPoint y: 383, distance: 102.9
click at [1096, 383] on h4 "1 x [DATE]-[DATE] Ram 2500-3500 - FT Series - Extreme Front Bumper" at bounding box center [1054, 376] width 120 height 38
drag, startPoint x: 1090, startPoint y: 376, endPoint x: 1258, endPoint y: 337, distance: 172.1
click at [1319, 303] on div "Thank you [PERSON_NAME]! Your order number is 1019899 An email will be sent con…" at bounding box center [752, 444] width 1505 height 419
drag, startPoint x: 993, startPoint y: 364, endPoint x: 1114, endPoint y: 441, distance: 143.1
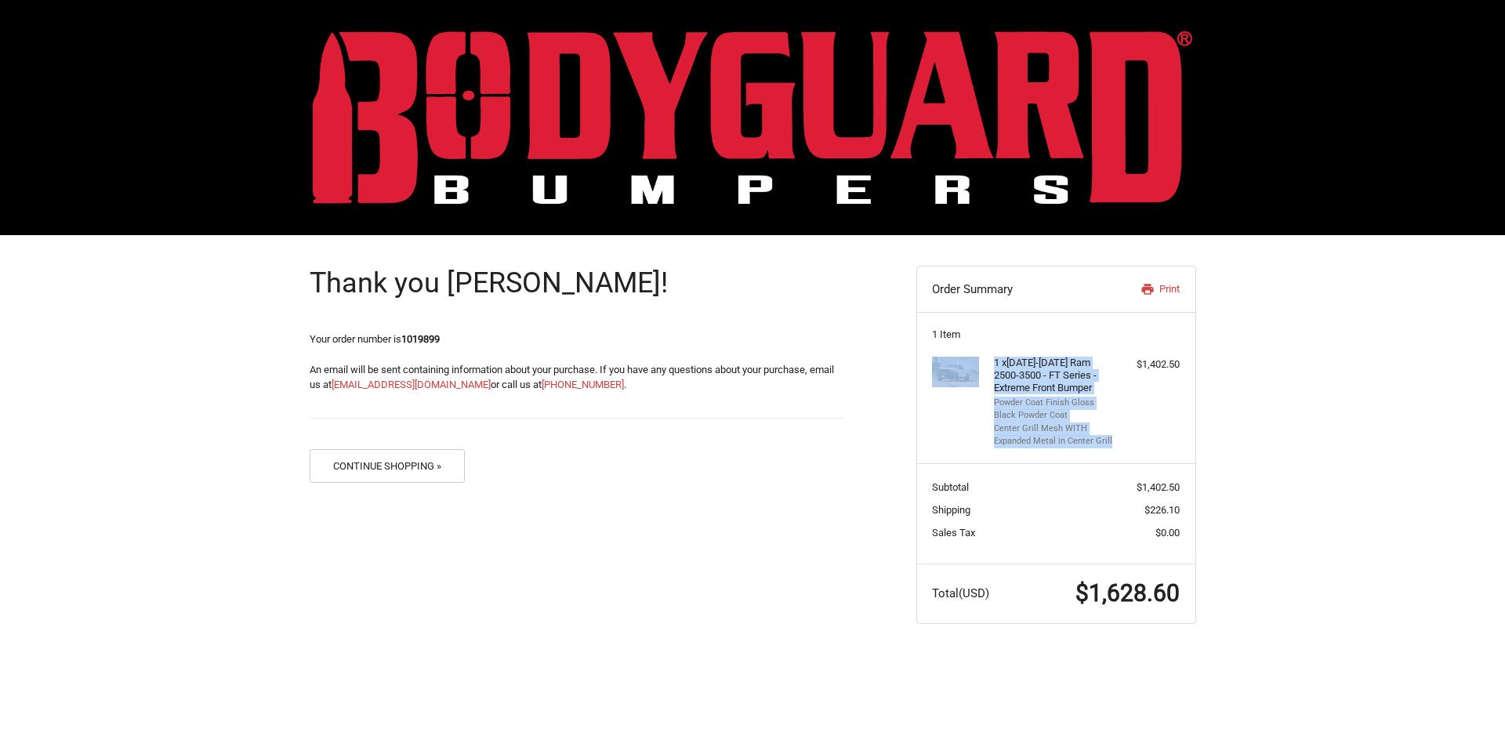
click at [1114, 441] on div "1 x [DATE]-[DATE] Ram 2500-3500 - FT Series - Extreme Front Bumper Powder Coat …" at bounding box center [1056, 403] width 248 height 92
copy div "1 x [DATE]-[DATE] Ram 2500-3500 - FT Series - Extreme Front Bumper Powder Coat …"
